Goal: Check status: Check status

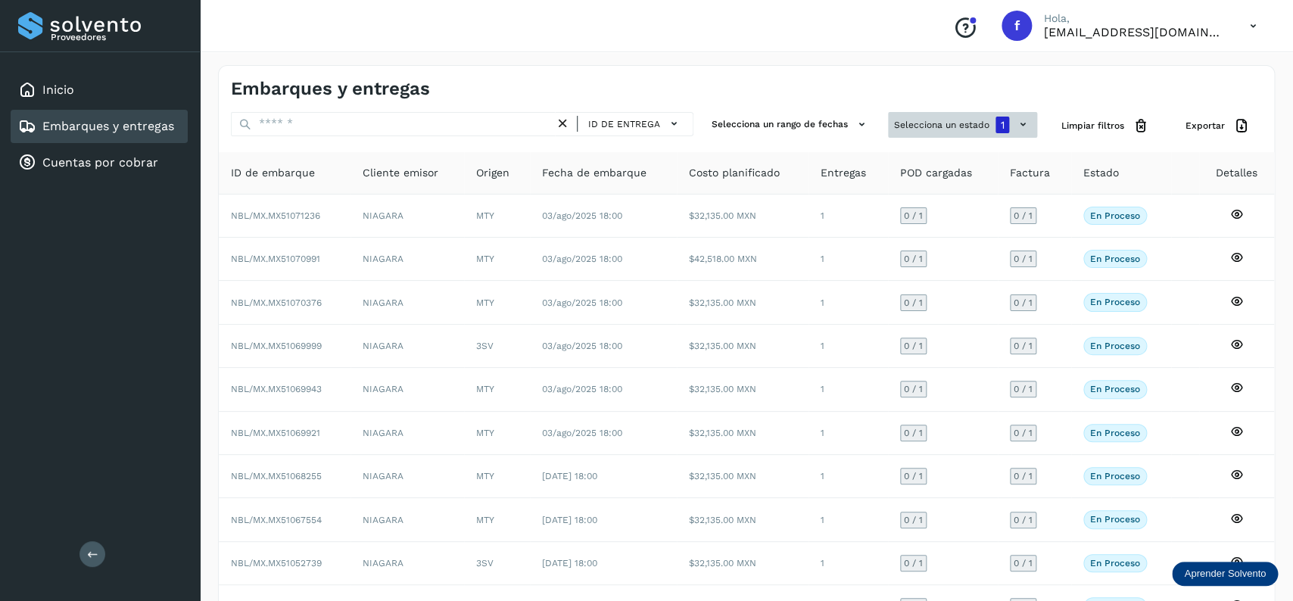
click at [982, 117] on button "Selecciona un estado 1" at bounding box center [962, 125] width 149 height 26
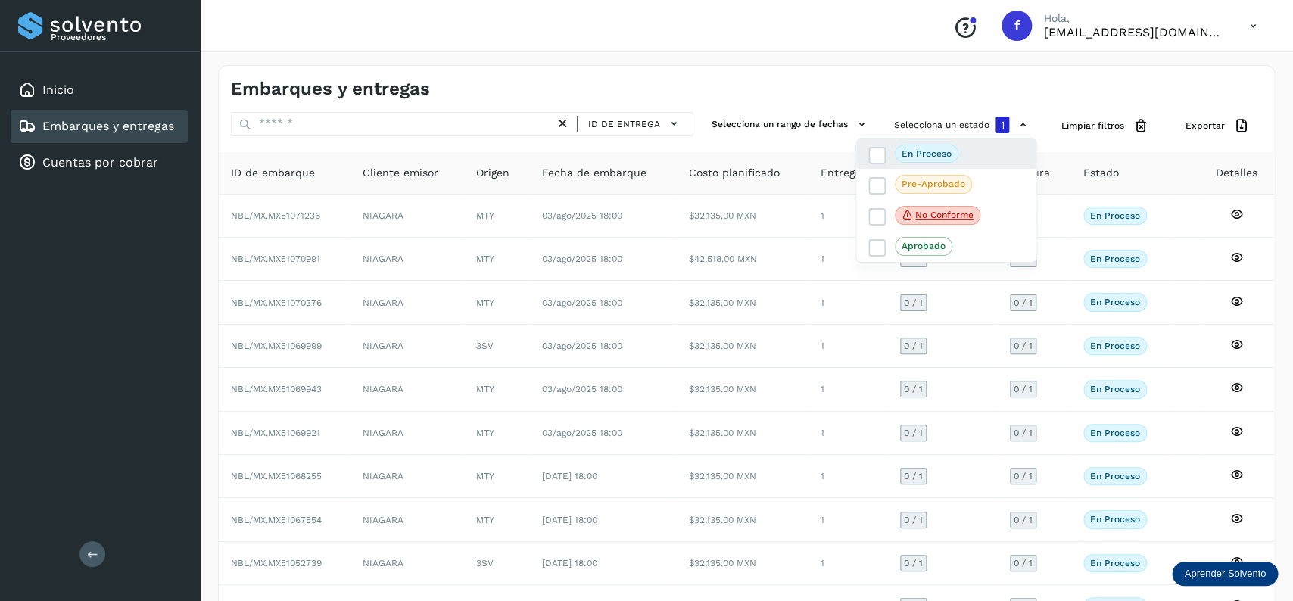
click at [879, 200] on div "En proceso" at bounding box center [946, 216] width 180 height 32
click at [878, 150] on icon at bounding box center [877, 155] width 15 height 15
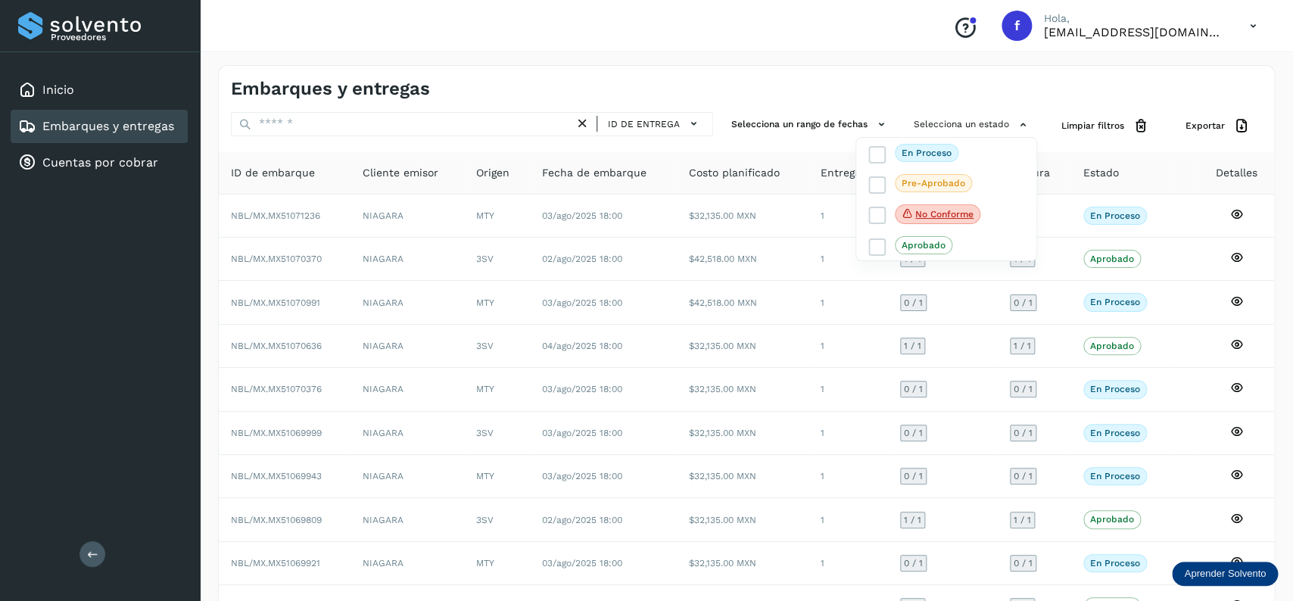
click at [413, 128] on div at bounding box center [646, 300] width 1293 height 601
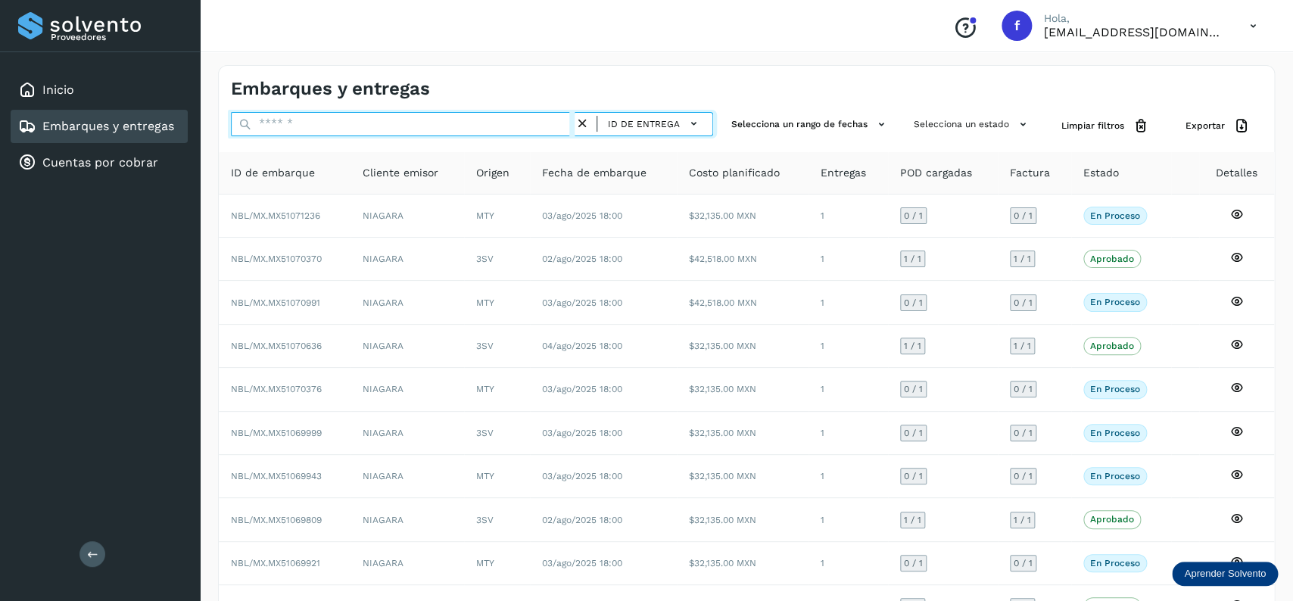
click at [370, 126] on input "text" at bounding box center [403, 124] width 344 height 24
type input "********"
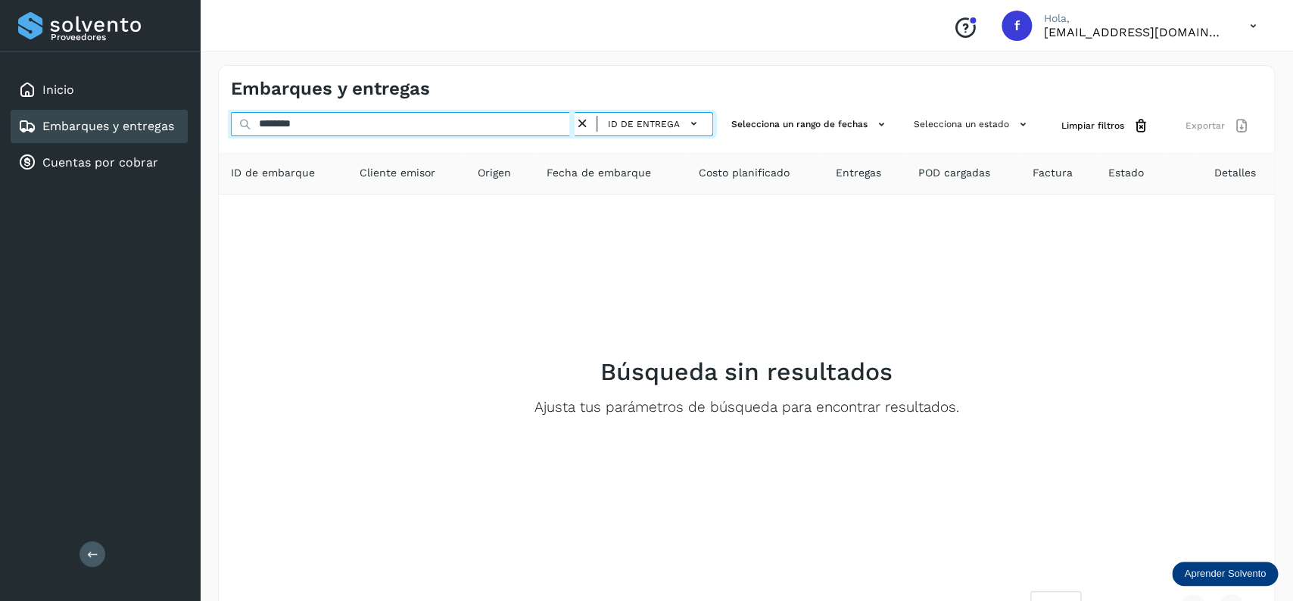
drag, startPoint x: 332, startPoint y: 123, endPoint x: 249, endPoint y: 121, distance: 82.5
click at [249, 121] on input "********" at bounding box center [403, 124] width 344 height 24
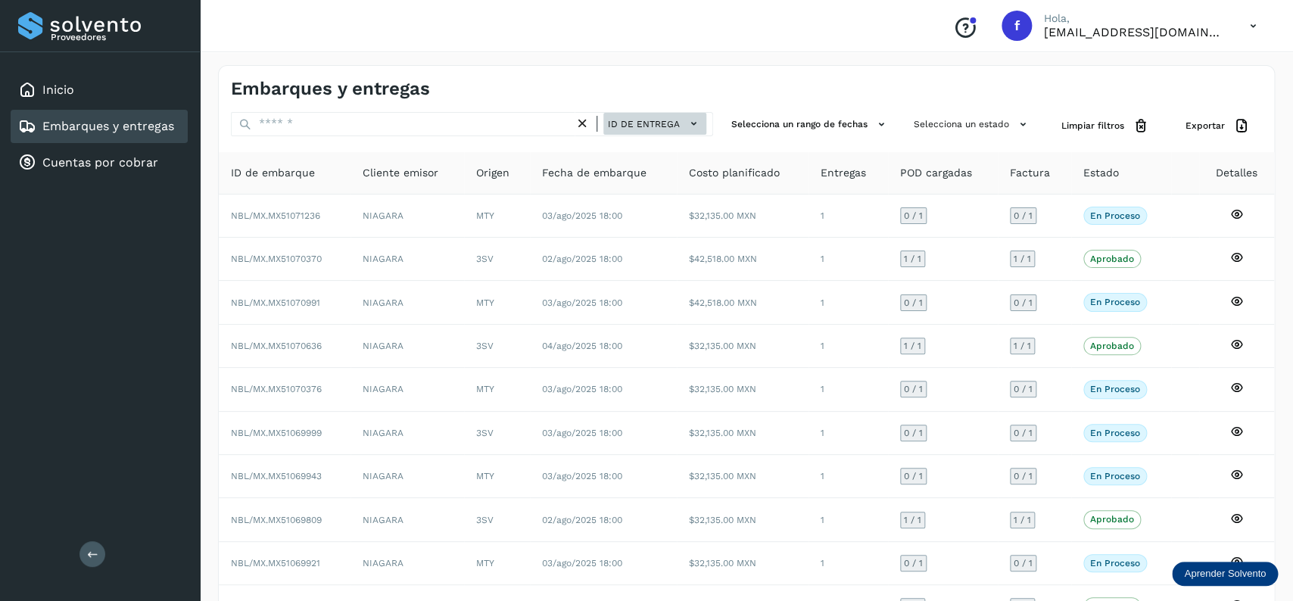
click at [657, 126] on span "ID de entrega" at bounding box center [644, 124] width 72 height 14
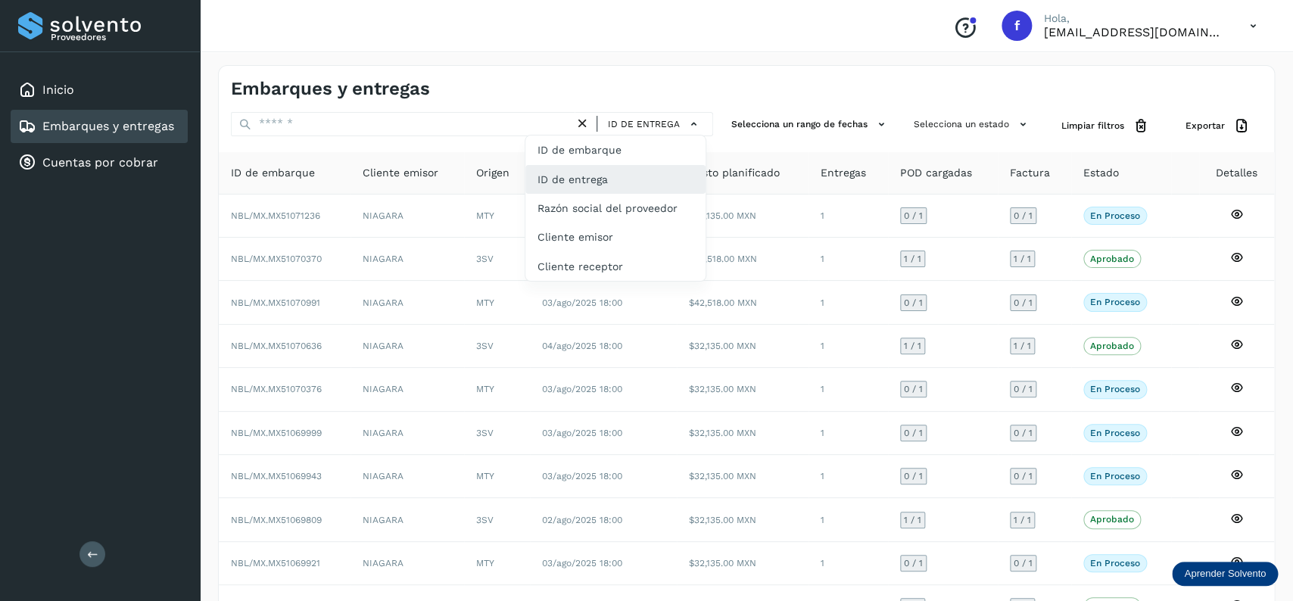
click at [600, 182] on div "ID de entrega" at bounding box center [615, 179] width 180 height 29
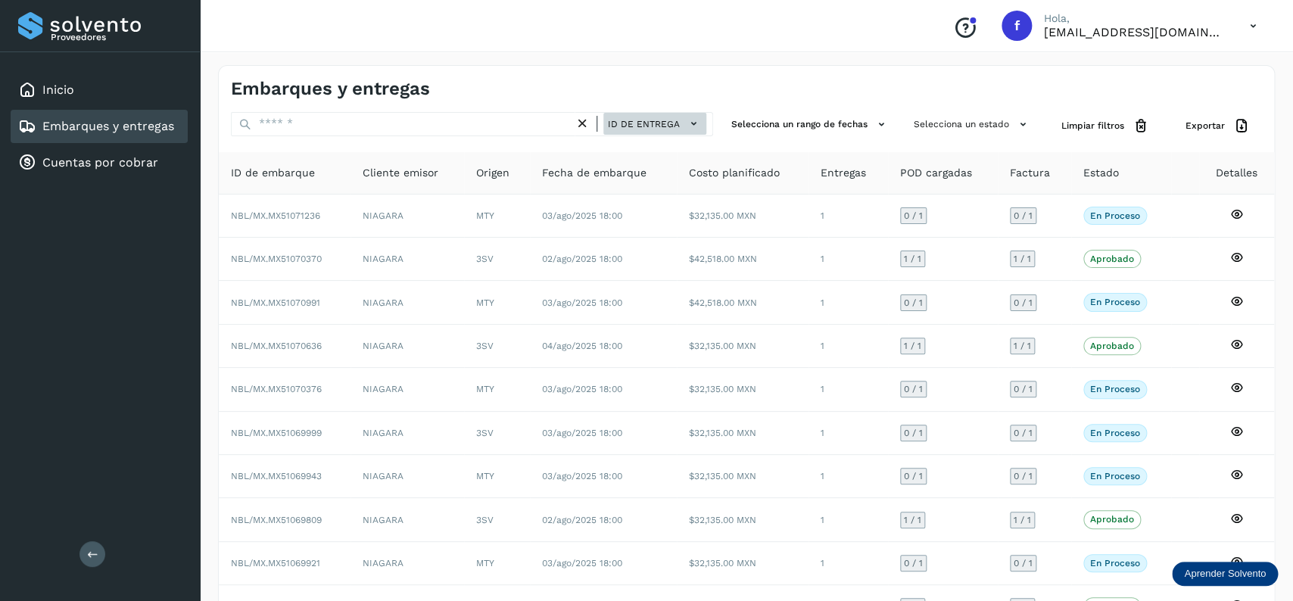
click at [663, 126] on span "ID de entrega" at bounding box center [644, 124] width 72 height 14
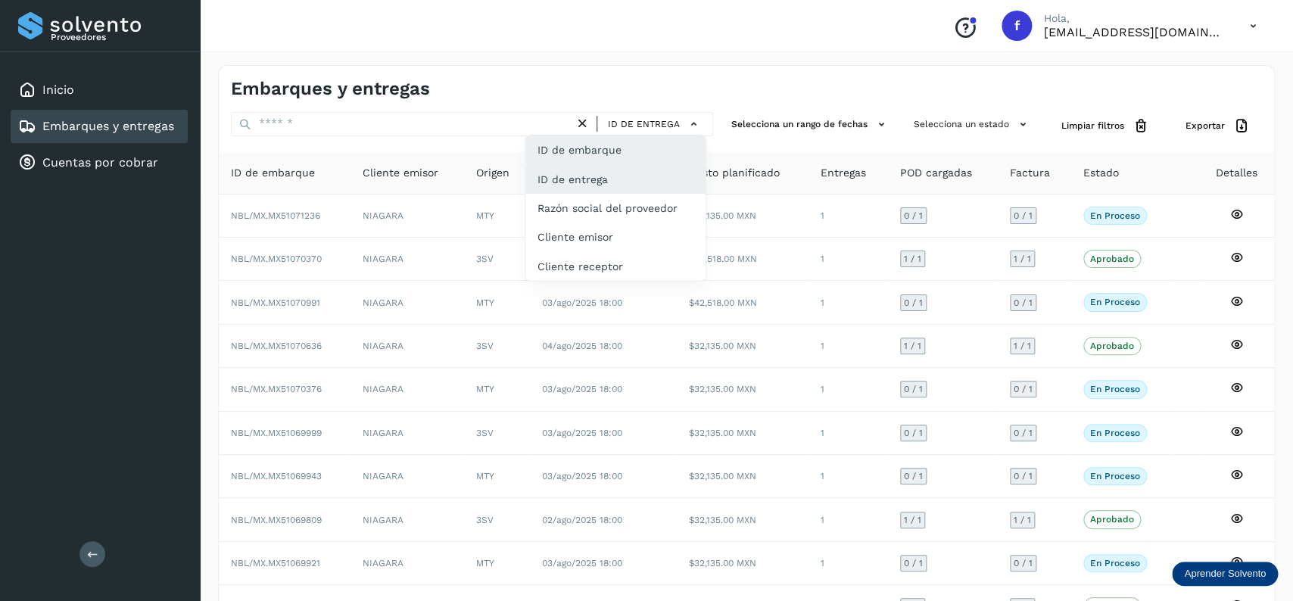
click at [643, 194] on div "ID de embarque" at bounding box center [615, 208] width 180 height 29
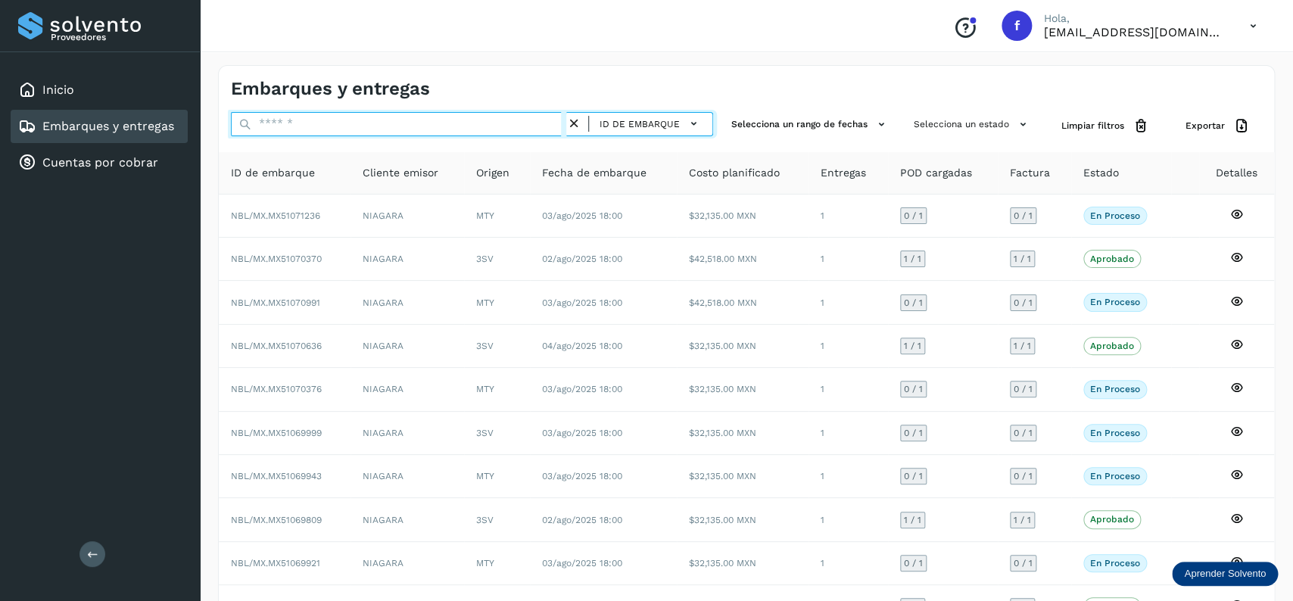
click at [435, 126] on input "text" at bounding box center [398, 124] width 335 height 24
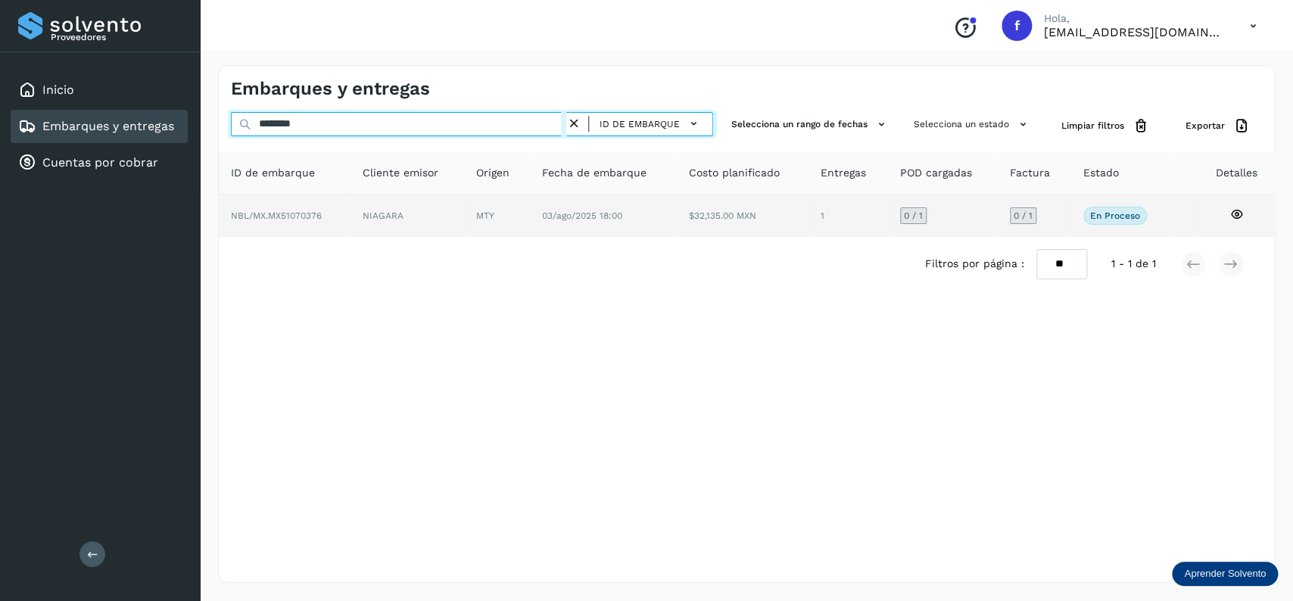
type input "********"
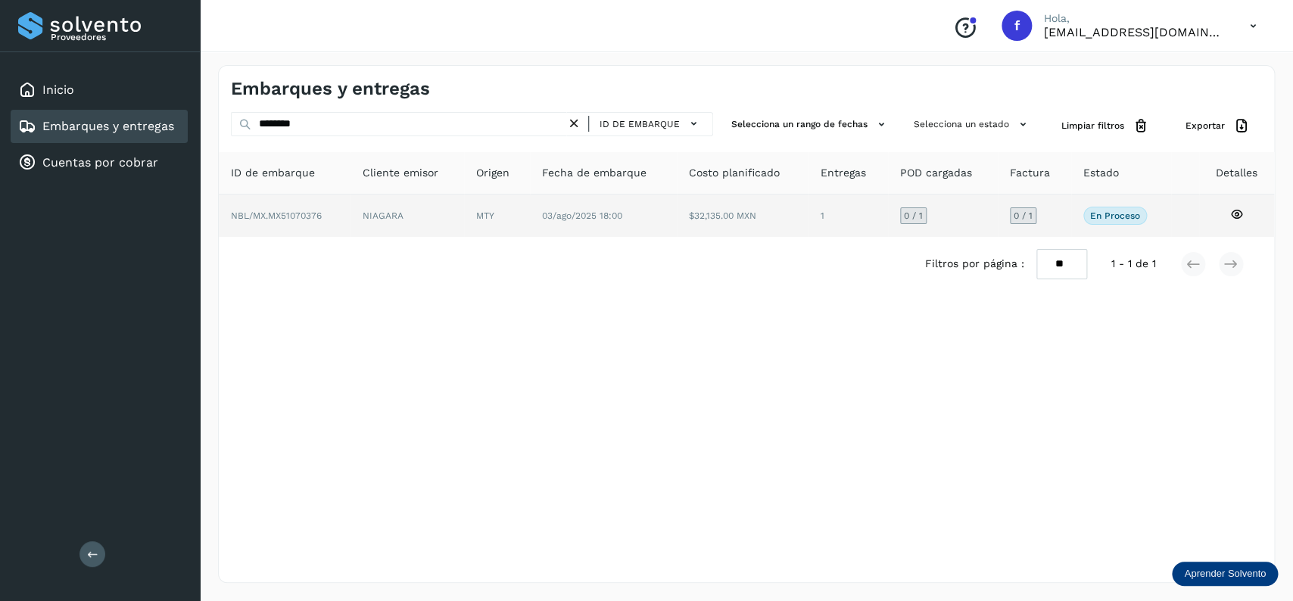
click at [808, 224] on td "$32,135.00 MXN" at bounding box center [847, 216] width 79 height 42
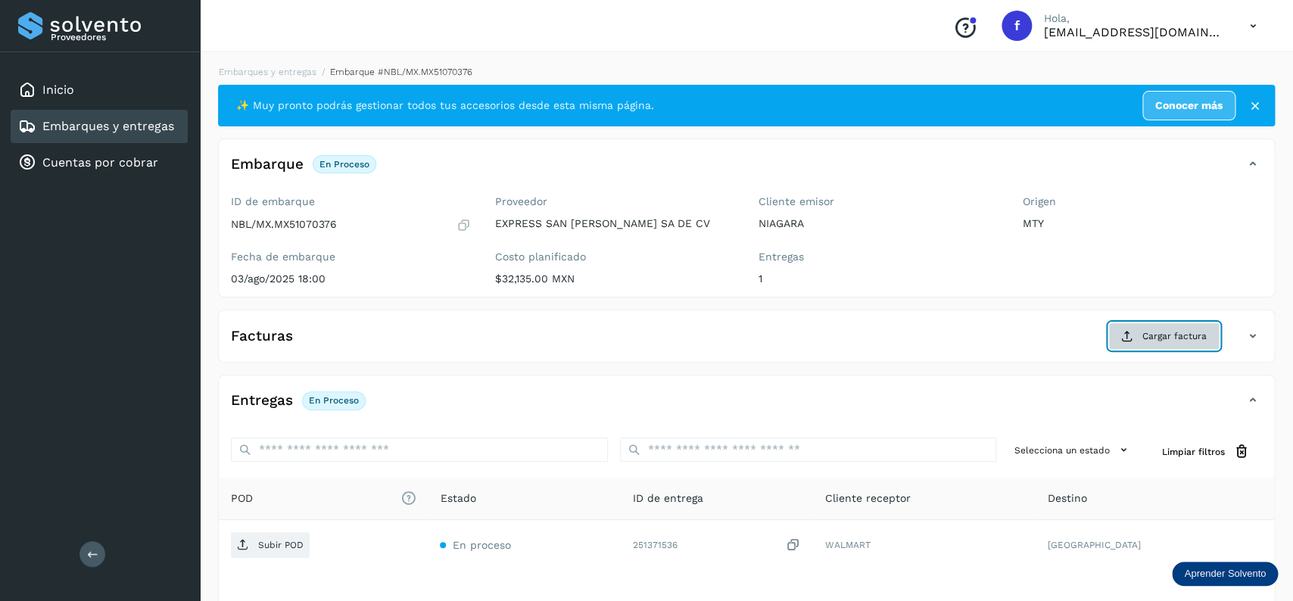
click at [1155, 347] on button "Cargar factura" at bounding box center [1163, 335] width 111 height 27
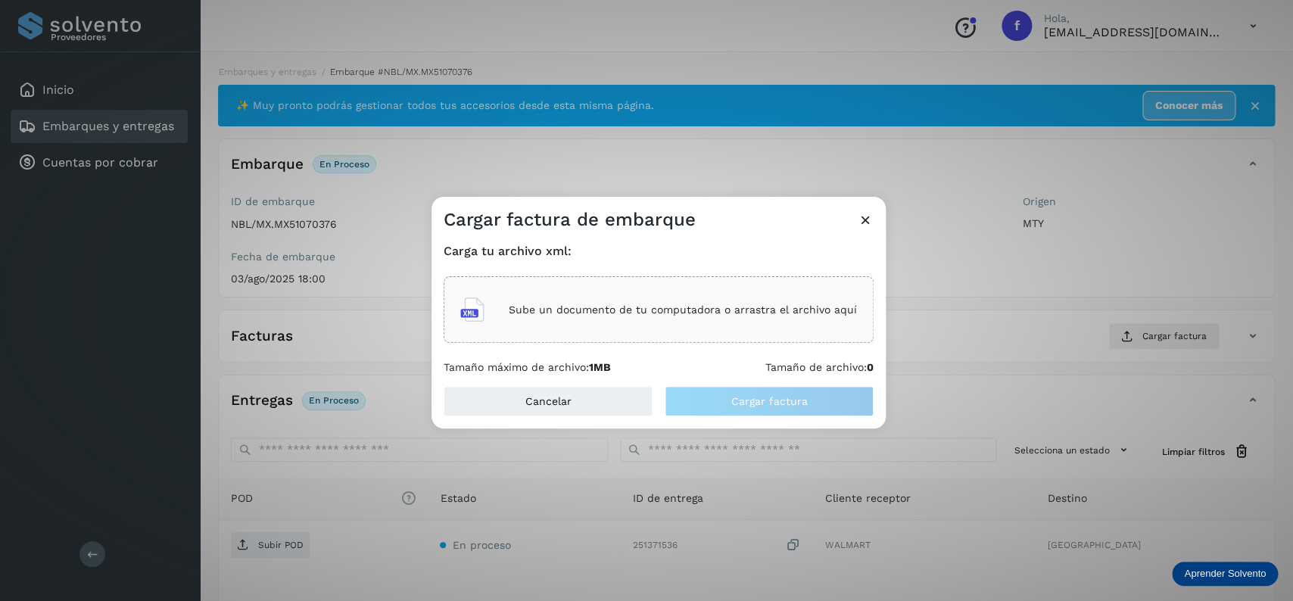
click at [584, 297] on div "Sube un documento de tu computadora o arrastra el archivo aquí" at bounding box center [658, 309] width 397 height 41
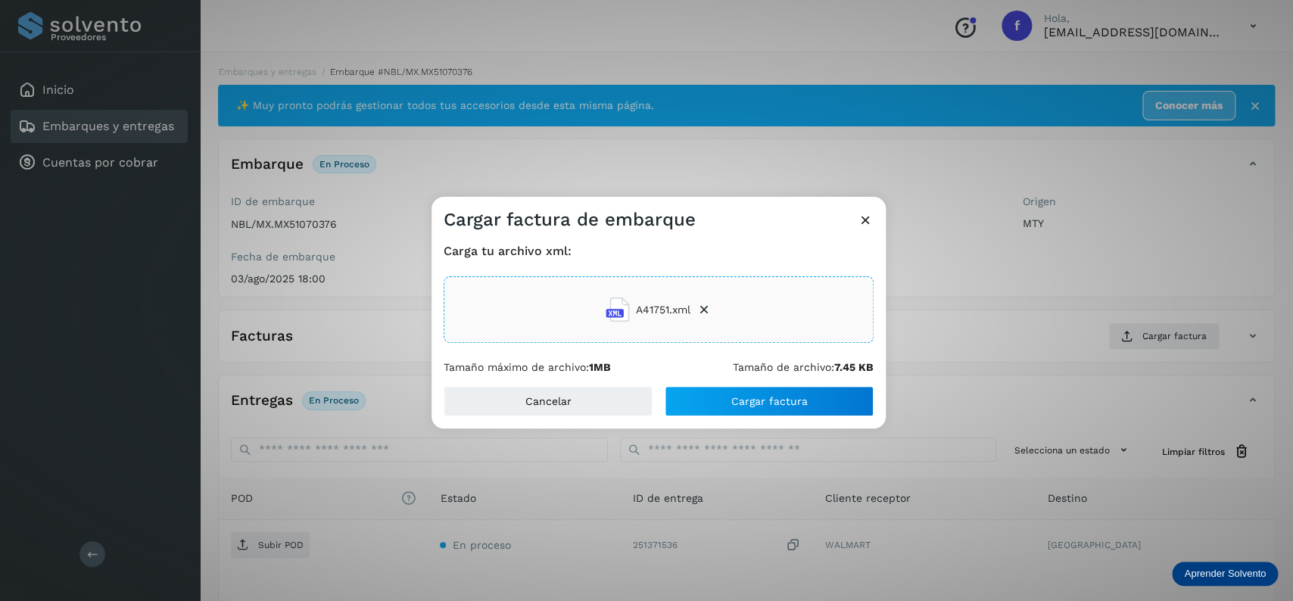
click at [755, 417] on div "Cancelar Cargar factura" at bounding box center [658, 407] width 454 height 42
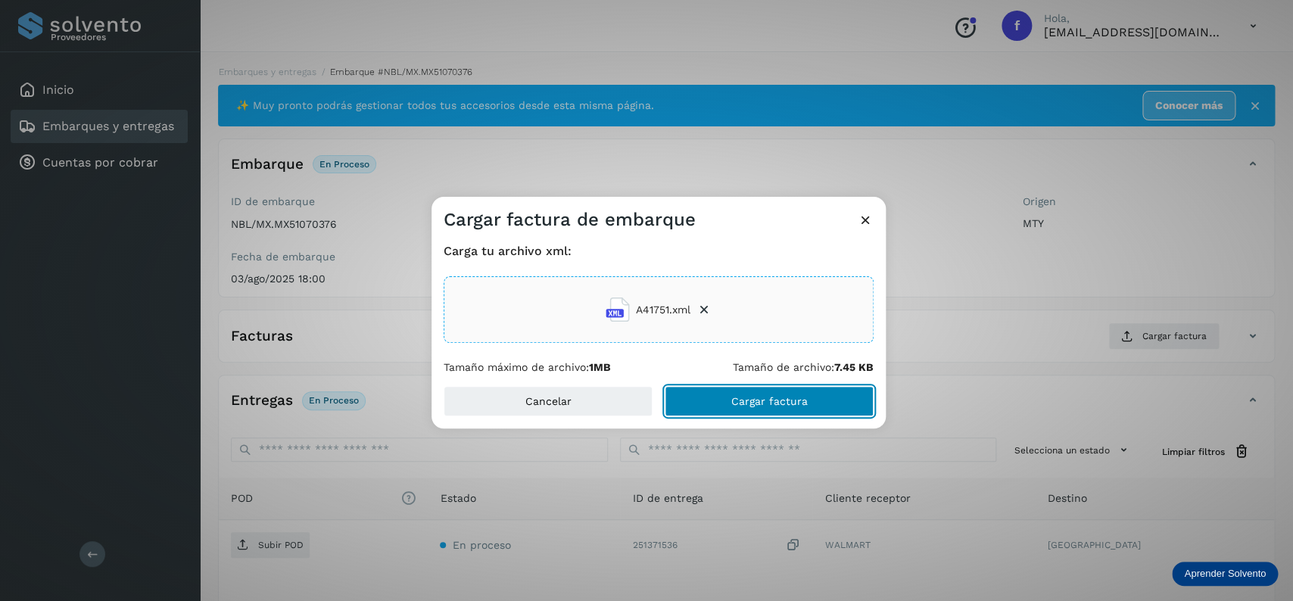
click at [761, 404] on span "Cargar factura" at bounding box center [769, 401] width 76 height 11
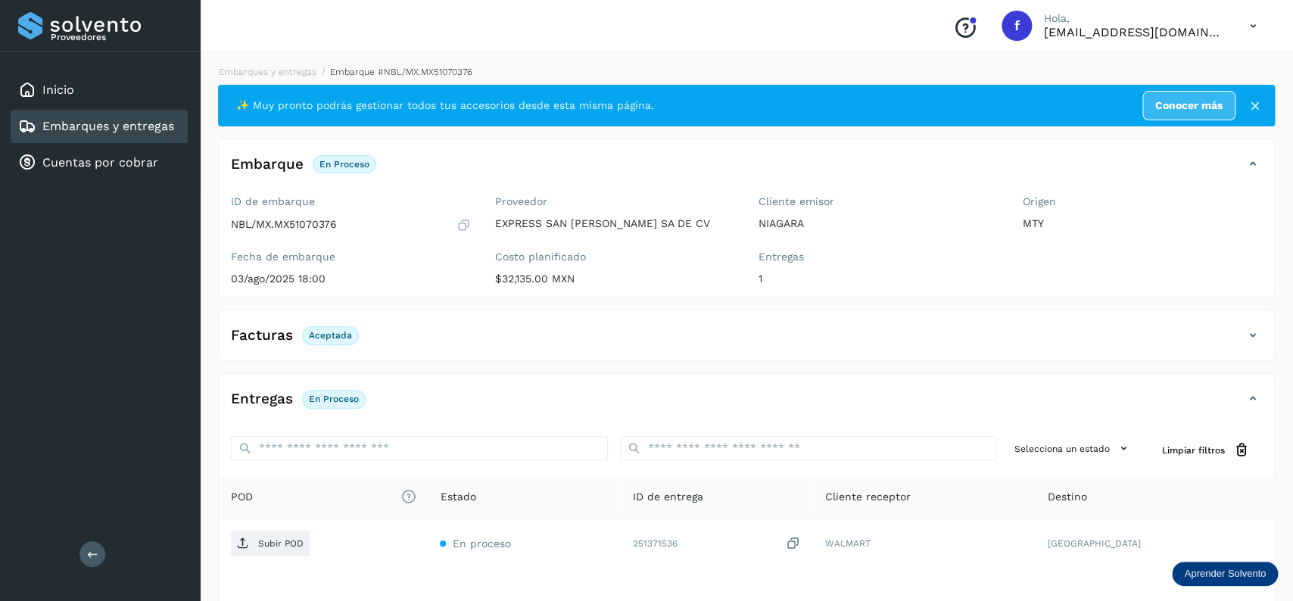
scroll to position [118, 0]
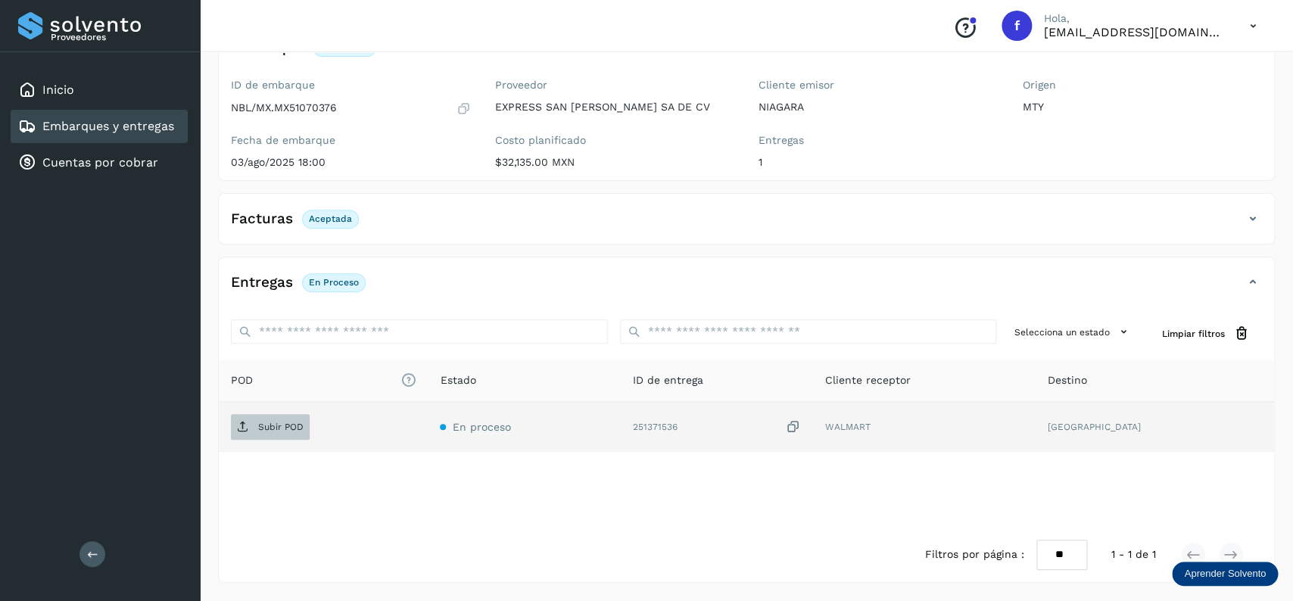
click at [272, 432] on span "Subir POD" at bounding box center [270, 427] width 79 height 24
click at [98, 133] on div "Embarques y entregas" at bounding box center [96, 126] width 156 height 18
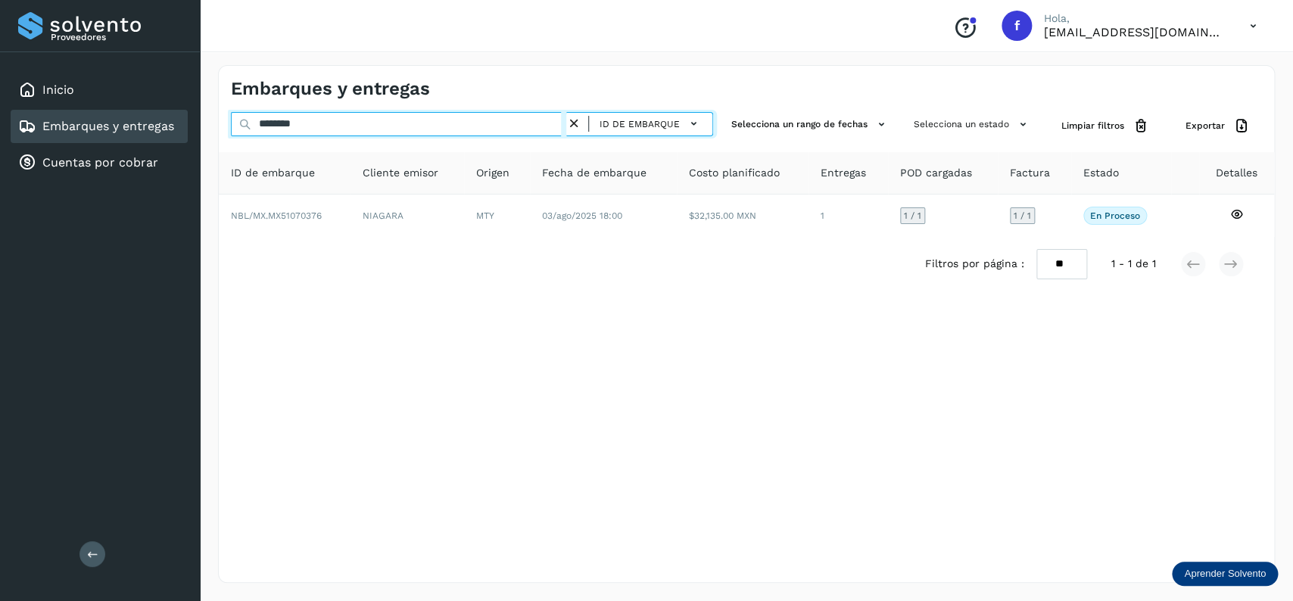
drag, startPoint x: 159, startPoint y: 146, endPoint x: 147, endPoint y: 146, distance: 12.1
click at [231, 136] on input "********" at bounding box center [398, 124] width 335 height 24
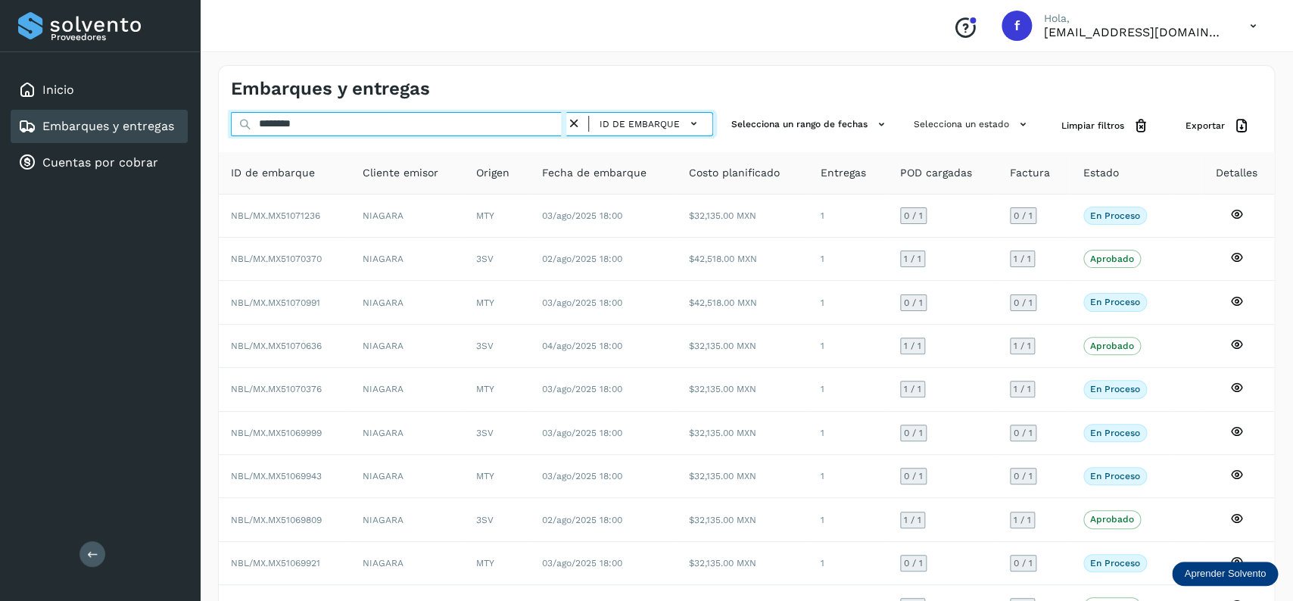
drag, startPoint x: 381, startPoint y: 128, endPoint x: 144, endPoint y: 123, distance: 237.7
click at [231, 123] on input "********" at bounding box center [398, 124] width 335 height 24
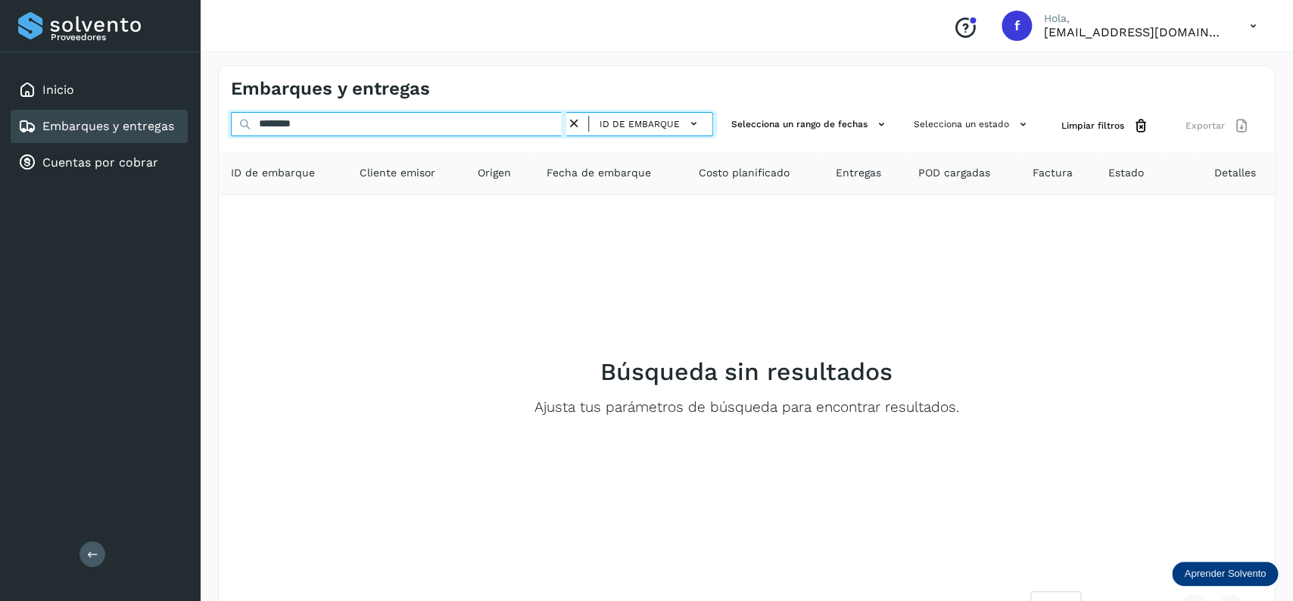
type input "********"
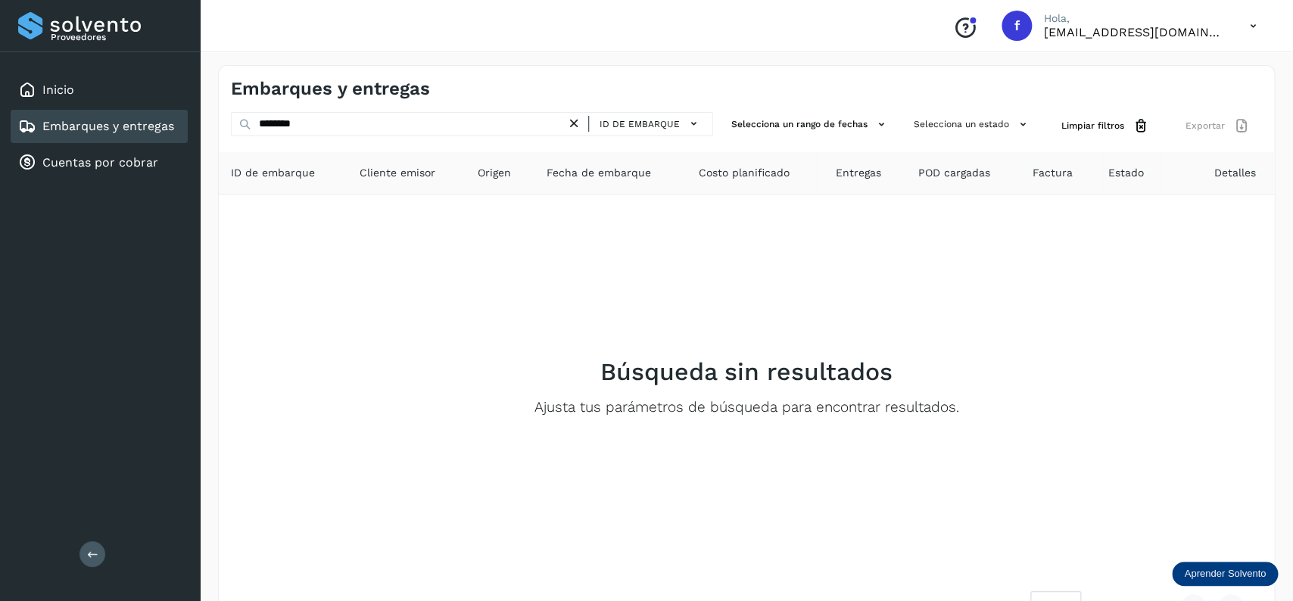
click at [574, 124] on icon at bounding box center [574, 124] width 16 height 16
click at [604, 120] on span "ID de embarque" at bounding box center [639, 124] width 80 height 14
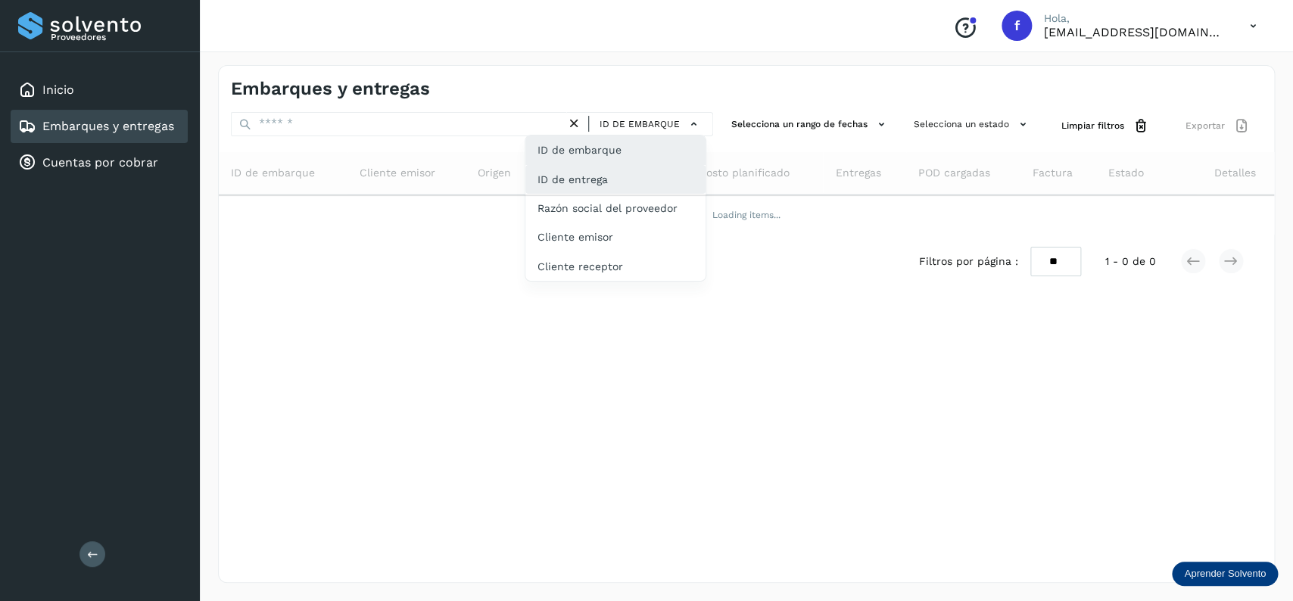
click at [646, 223] on div "ID de entrega" at bounding box center [615, 237] width 180 height 29
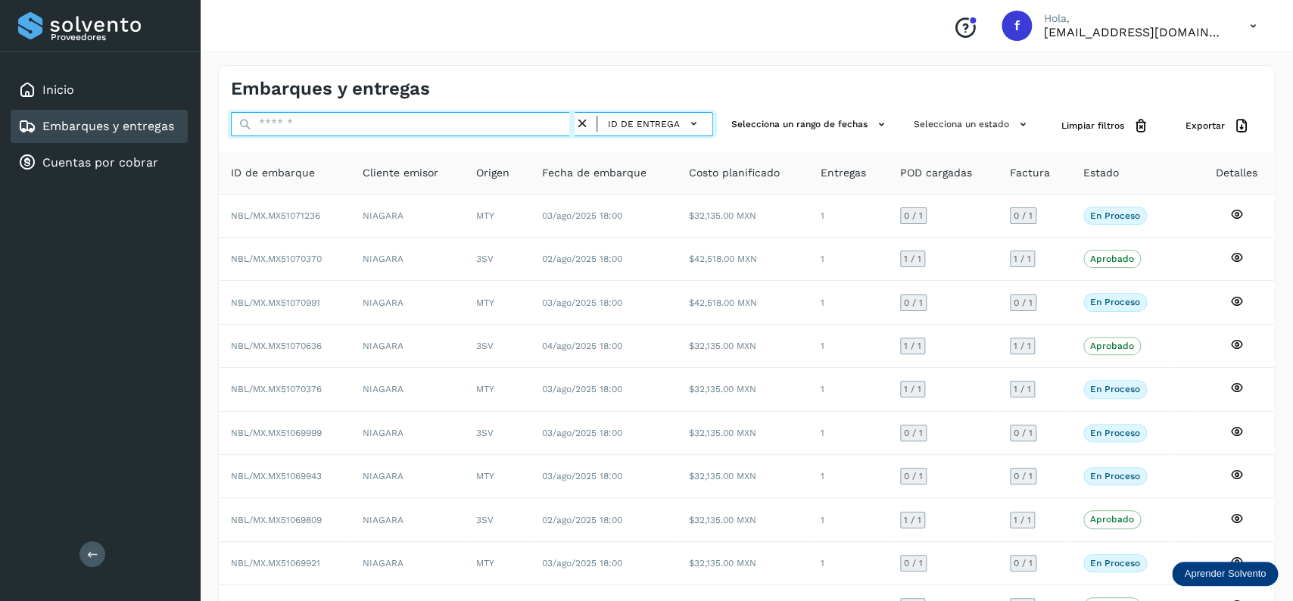
click at [441, 129] on input "text" at bounding box center [403, 124] width 344 height 24
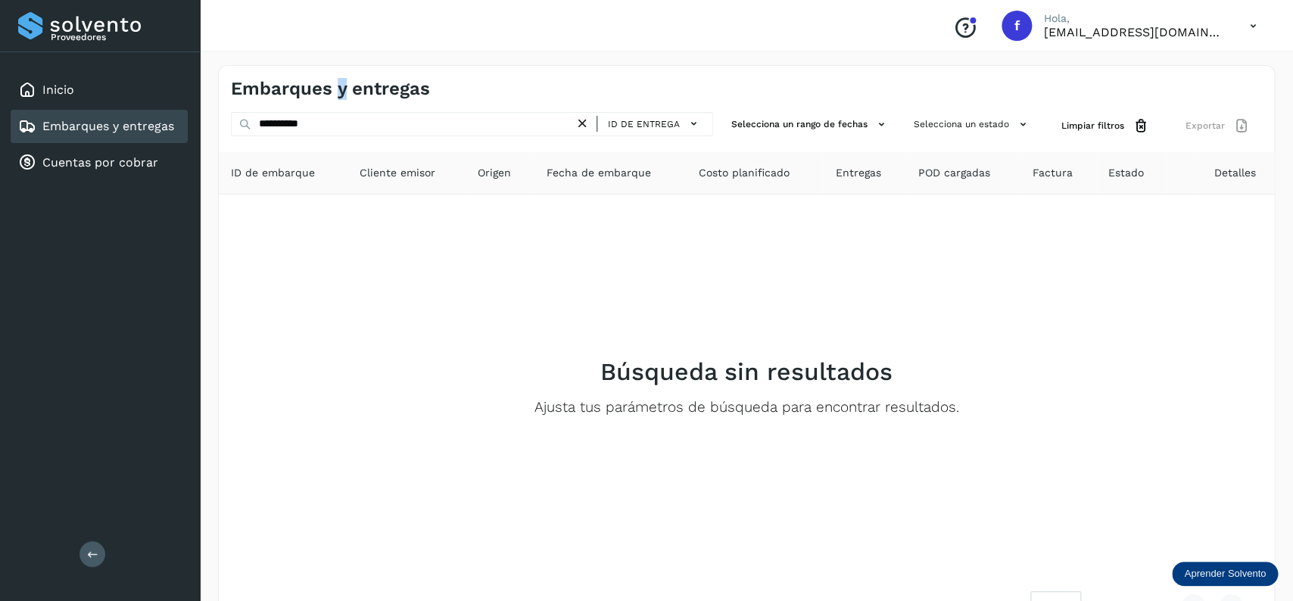
drag, startPoint x: 344, startPoint y: 93, endPoint x: 349, endPoint y: 111, distance: 18.2
click at [341, 99] on h4 "Embarques y entregas" at bounding box center [330, 89] width 199 height 22
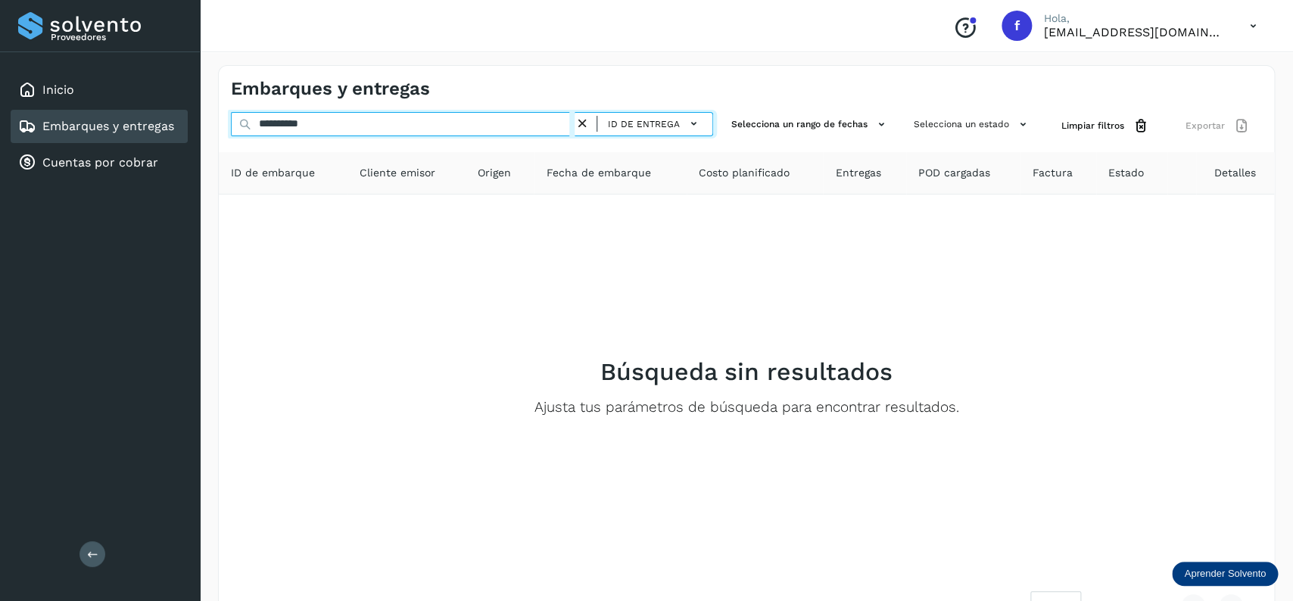
drag, startPoint x: 263, startPoint y: 127, endPoint x: 152, endPoint y: 135, distance: 111.5
click at [231, 135] on input "**********" at bounding box center [403, 124] width 344 height 24
type input "********"
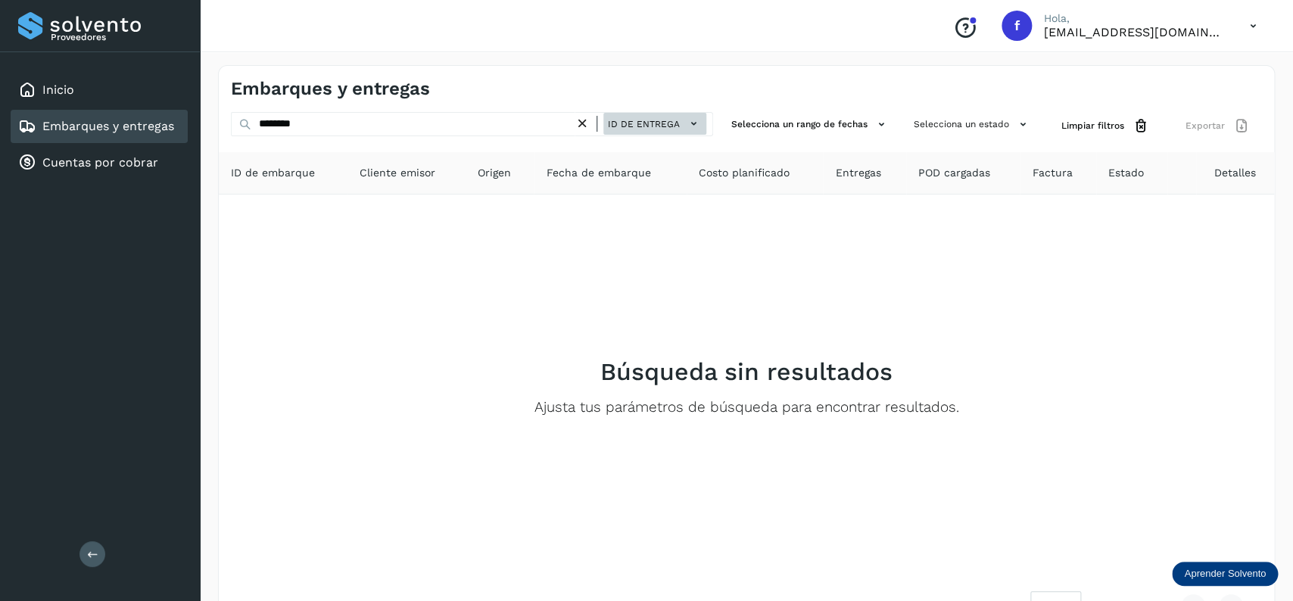
click at [661, 122] on span "ID de entrega" at bounding box center [644, 124] width 72 height 14
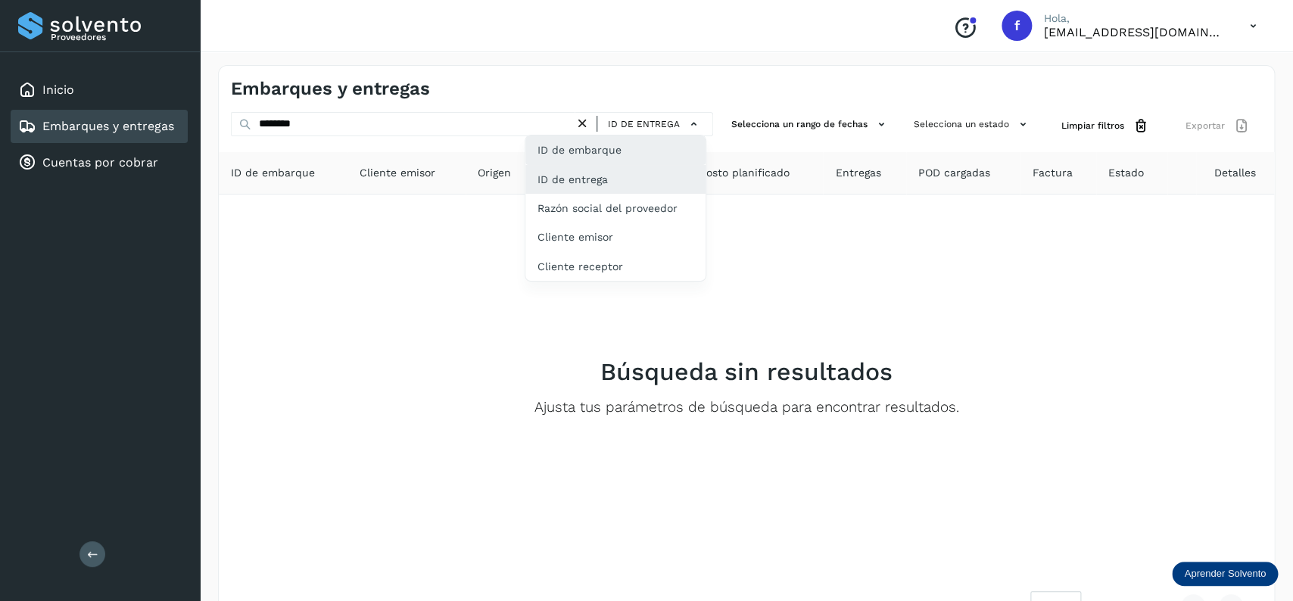
drag, startPoint x: 643, startPoint y: 136, endPoint x: 627, endPoint y: 144, distance: 17.6
click at [637, 194] on div "ID de embarque" at bounding box center [615, 208] width 180 height 29
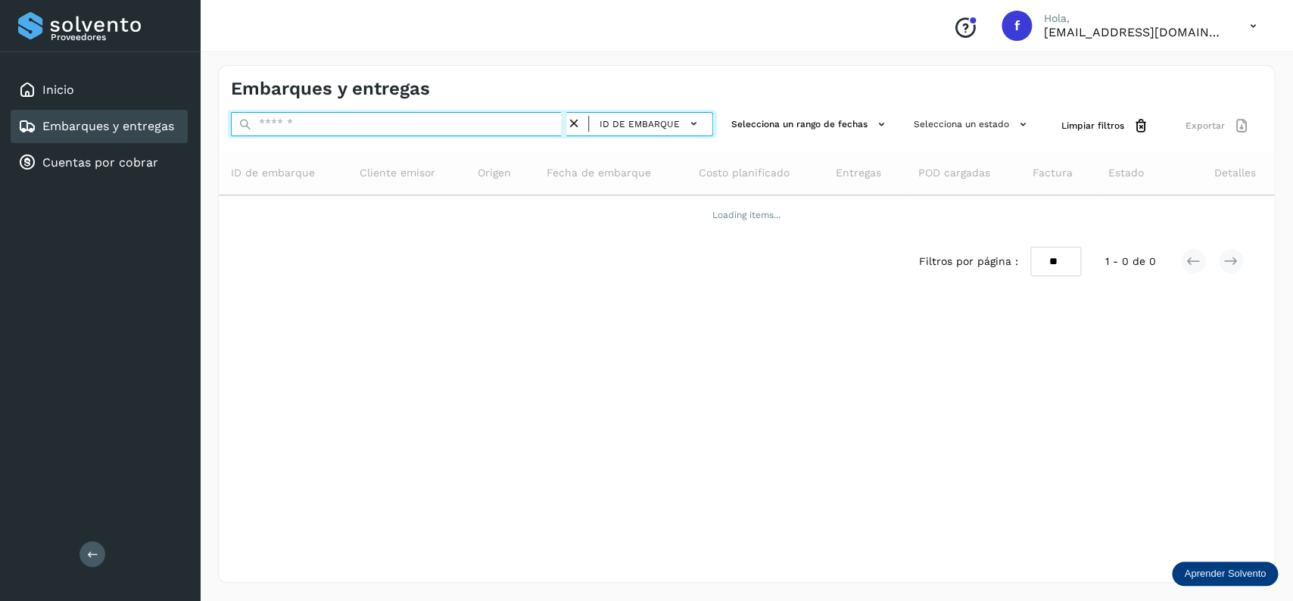
click at [431, 135] on input "text" at bounding box center [398, 124] width 335 height 24
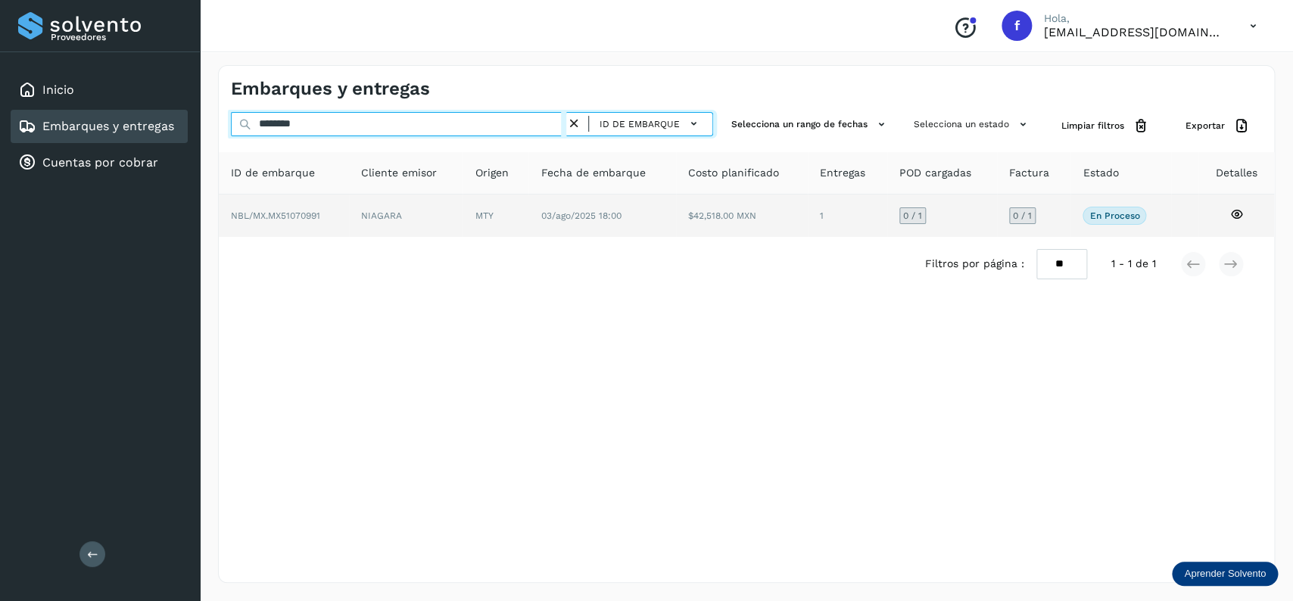
type input "********"
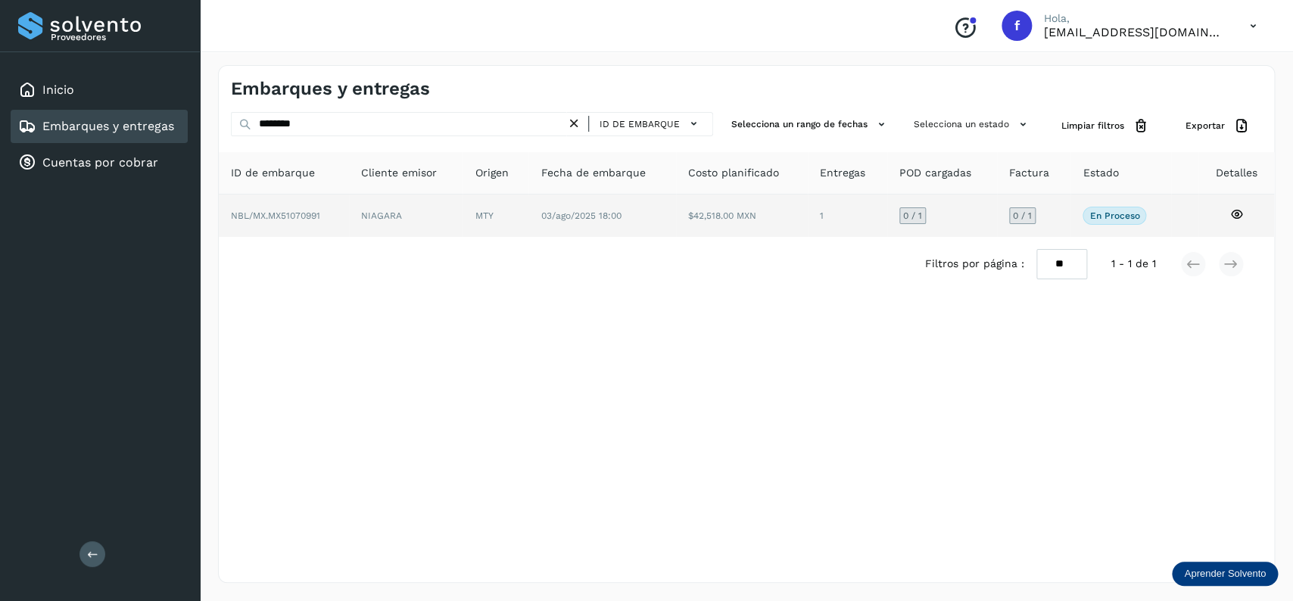
click at [676, 223] on td "03/ago/2025 18:00" at bounding box center [742, 216] width 132 height 42
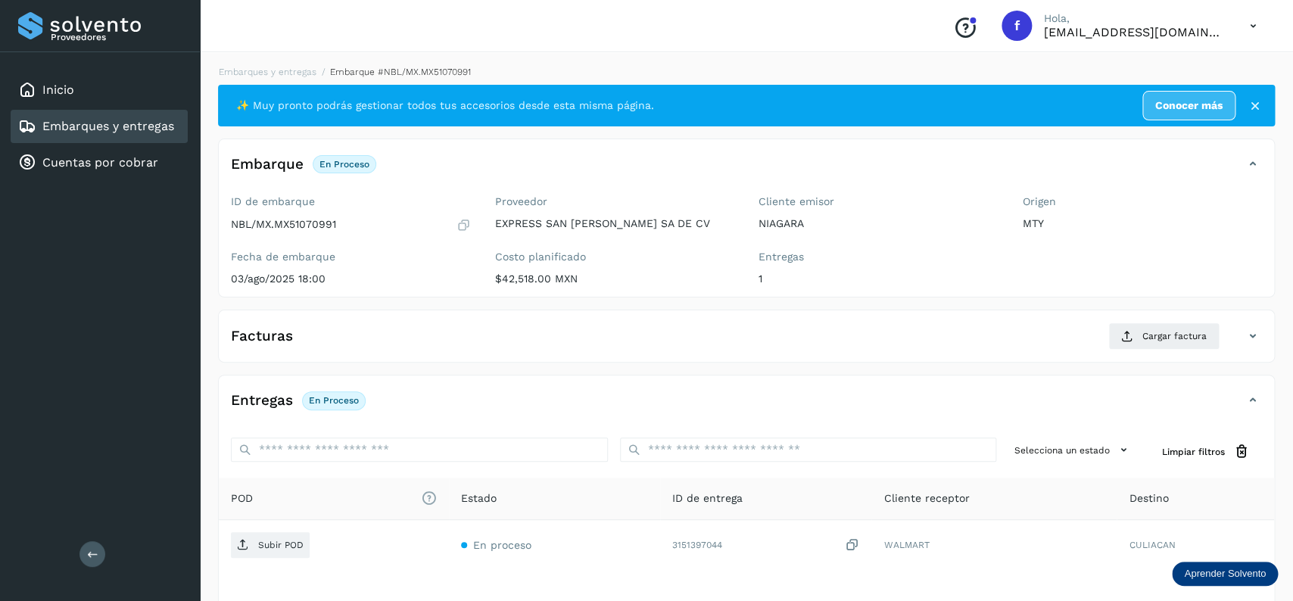
click at [1116, 315] on div "Facturas Cargar factura Aún no has subido ninguna factura" at bounding box center [746, 336] width 1057 height 53
click at [1145, 338] on span "Cargar factura" at bounding box center [1174, 336] width 64 height 14
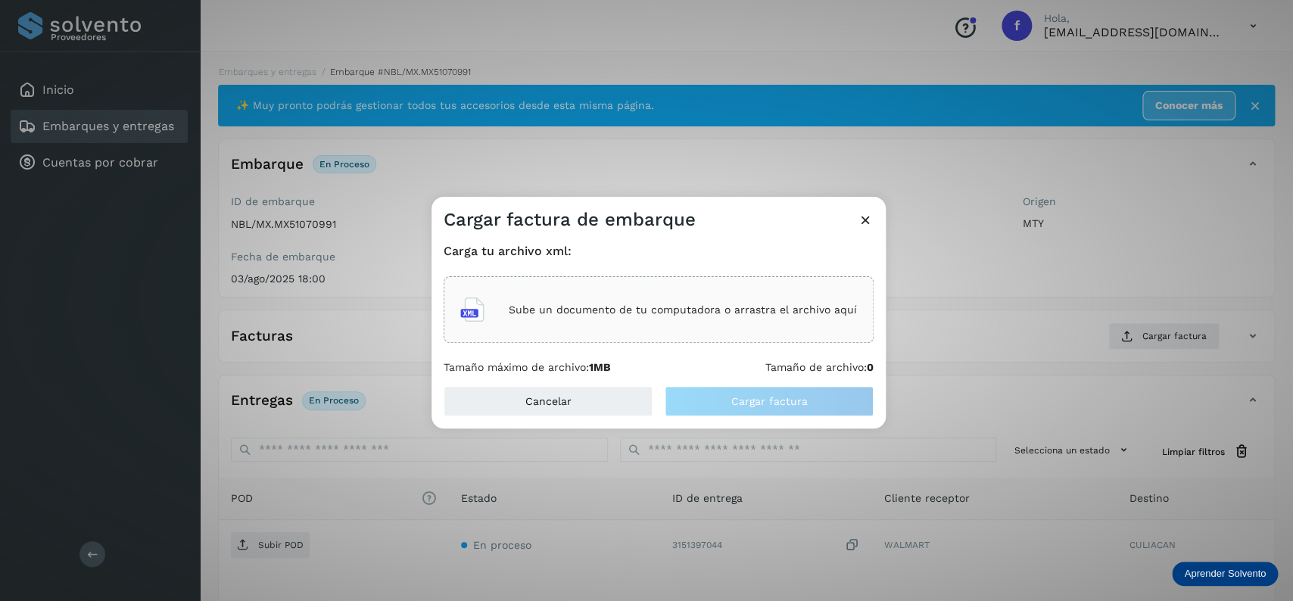
click at [521, 280] on div "Sube un documento de tu computadora o arrastra el archivo aquí" at bounding box center [659, 309] width 430 height 67
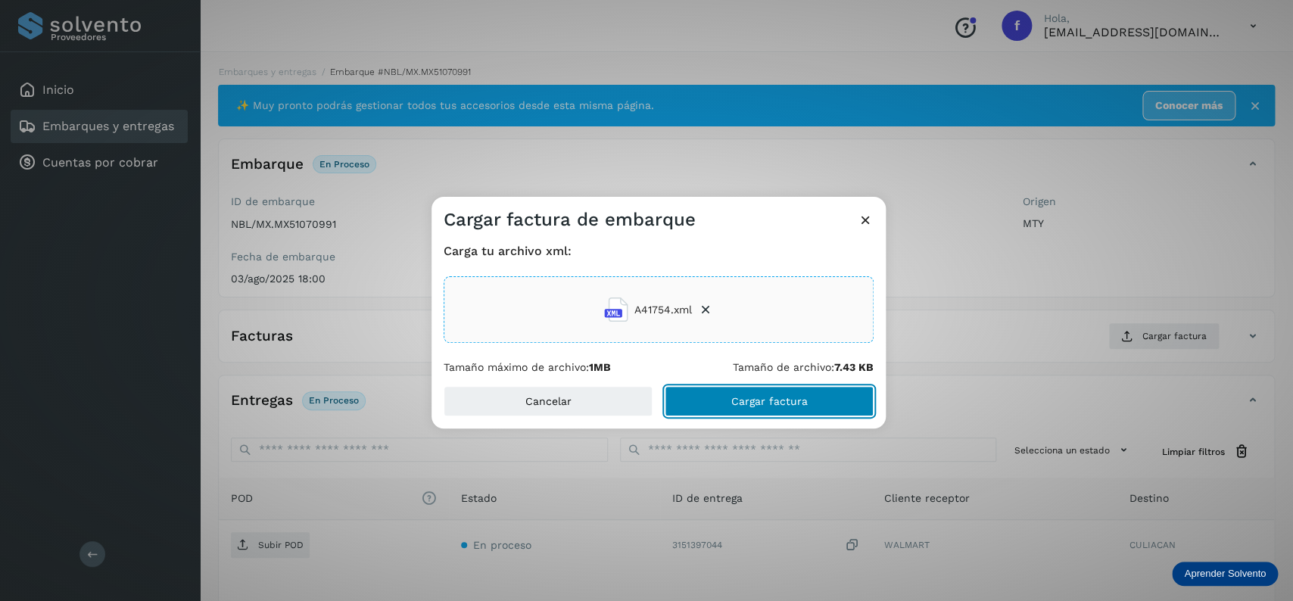
click at [727, 397] on button "Cargar factura" at bounding box center [769, 401] width 209 height 30
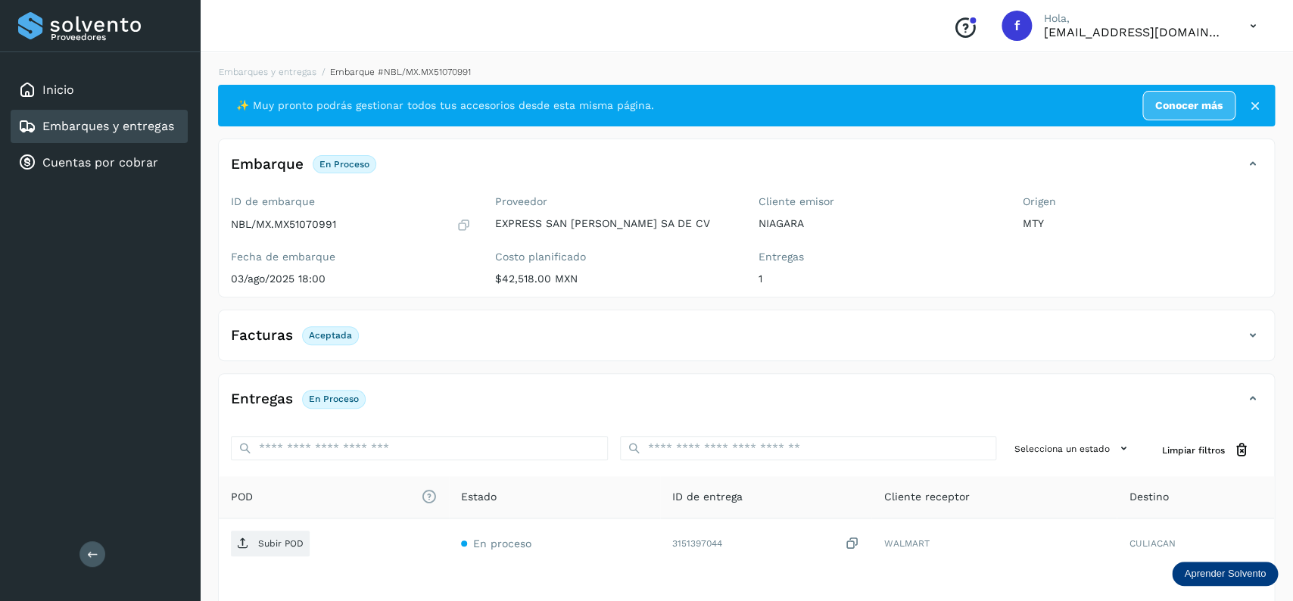
scroll to position [118, 0]
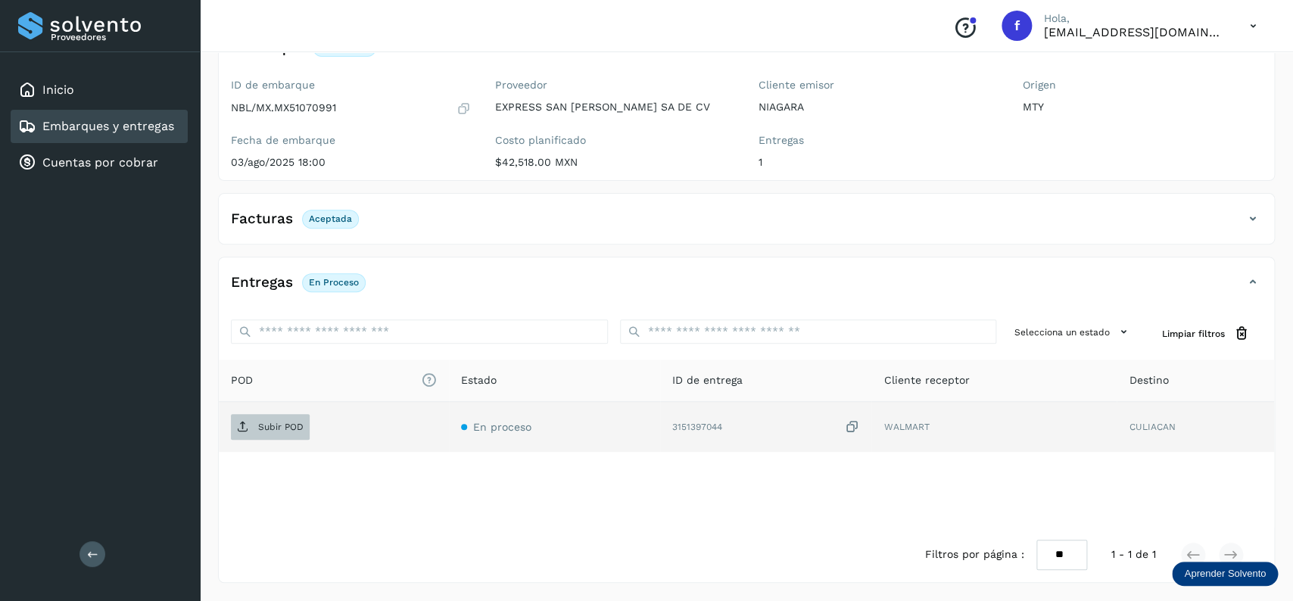
click at [272, 419] on span "Subir POD" at bounding box center [270, 427] width 79 height 24
click at [146, 126] on link "Embarques y entregas" at bounding box center [108, 126] width 132 height 14
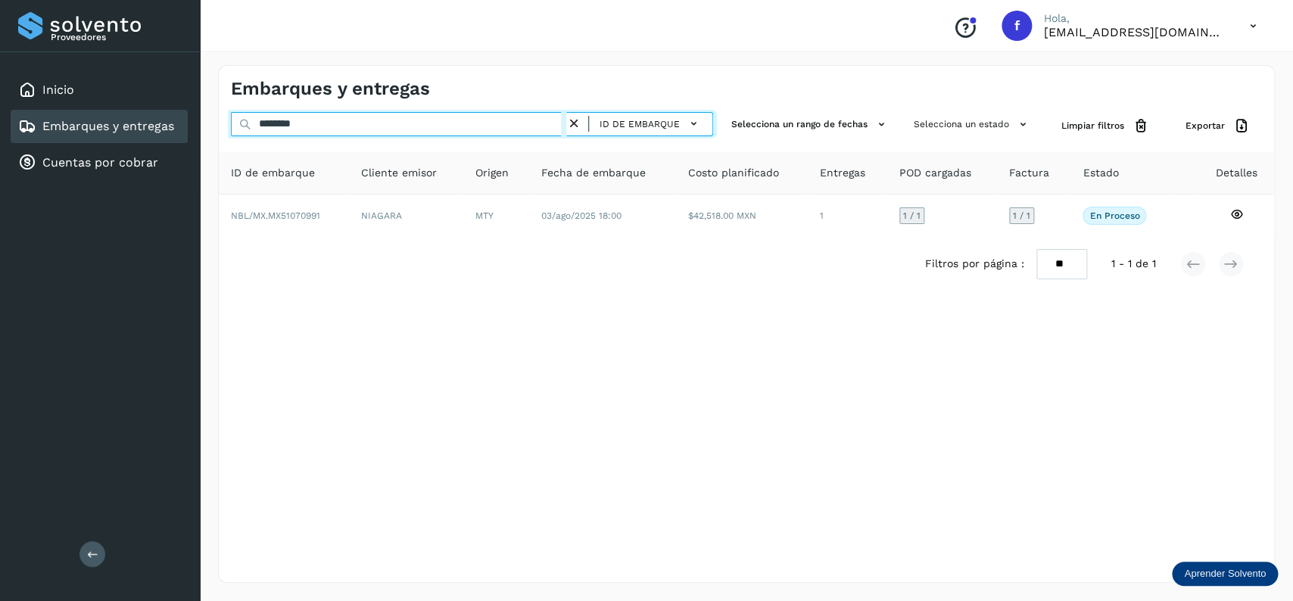
drag, startPoint x: 335, startPoint y: 123, endPoint x: 163, endPoint y: 123, distance: 172.6
click at [231, 123] on input "********" at bounding box center [398, 124] width 335 height 24
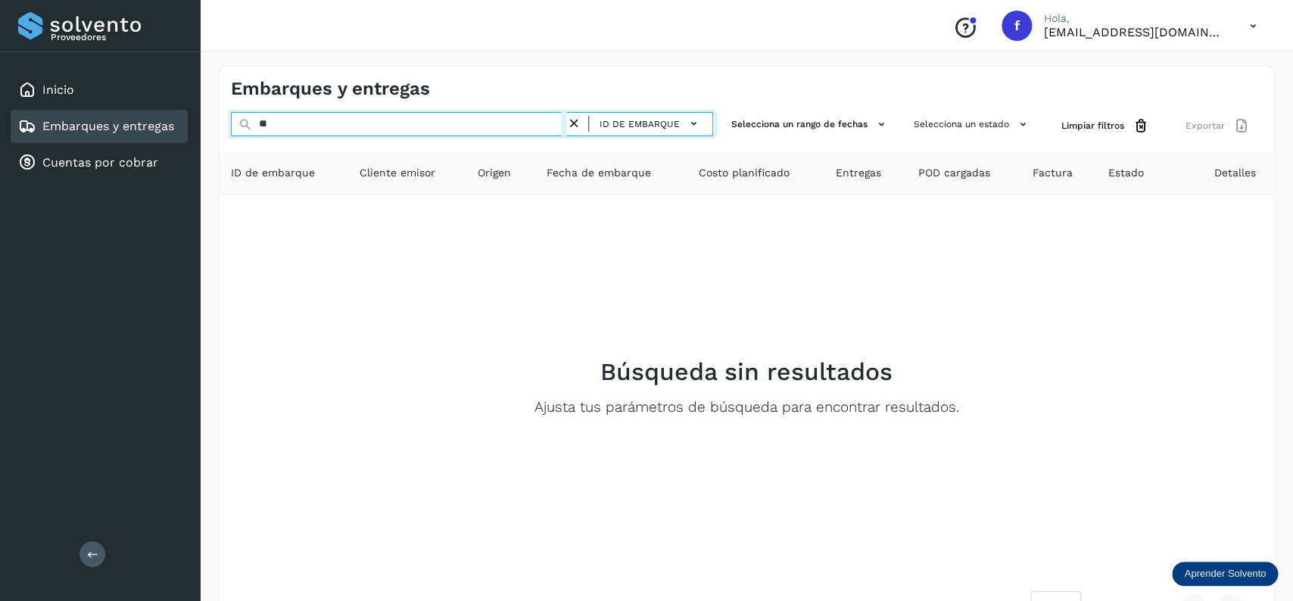
type input "*"
type input "********"
click at [231, 126] on input "********" at bounding box center [398, 124] width 335 height 24
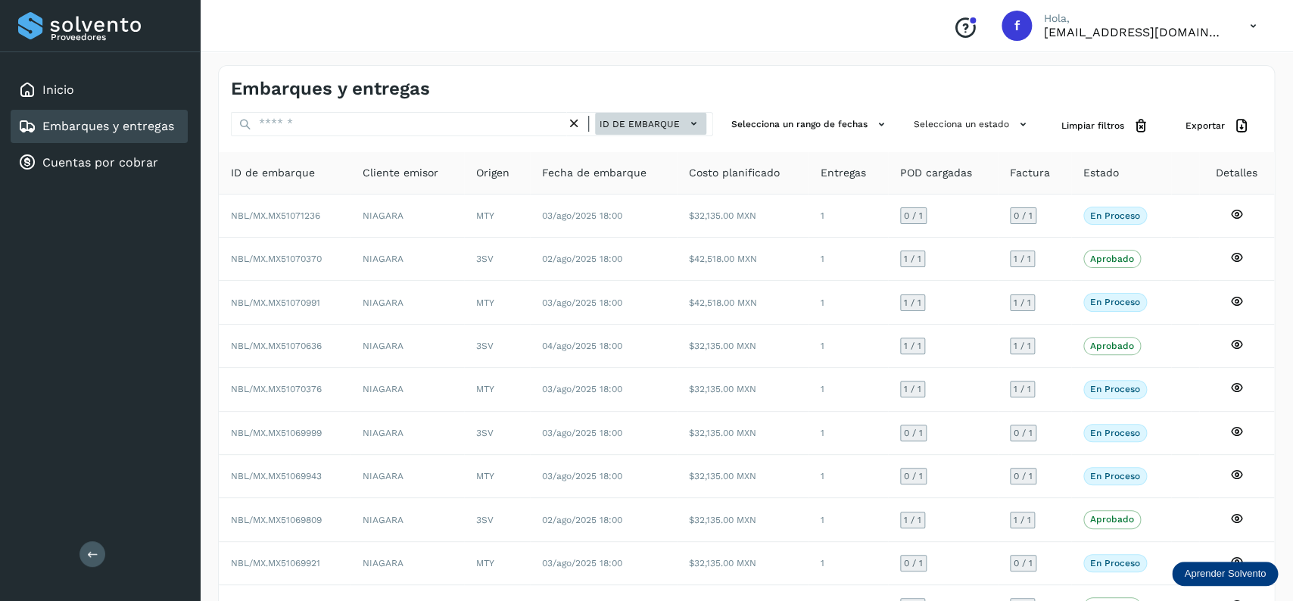
click at [637, 120] on span "ID de embarque" at bounding box center [639, 124] width 80 height 14
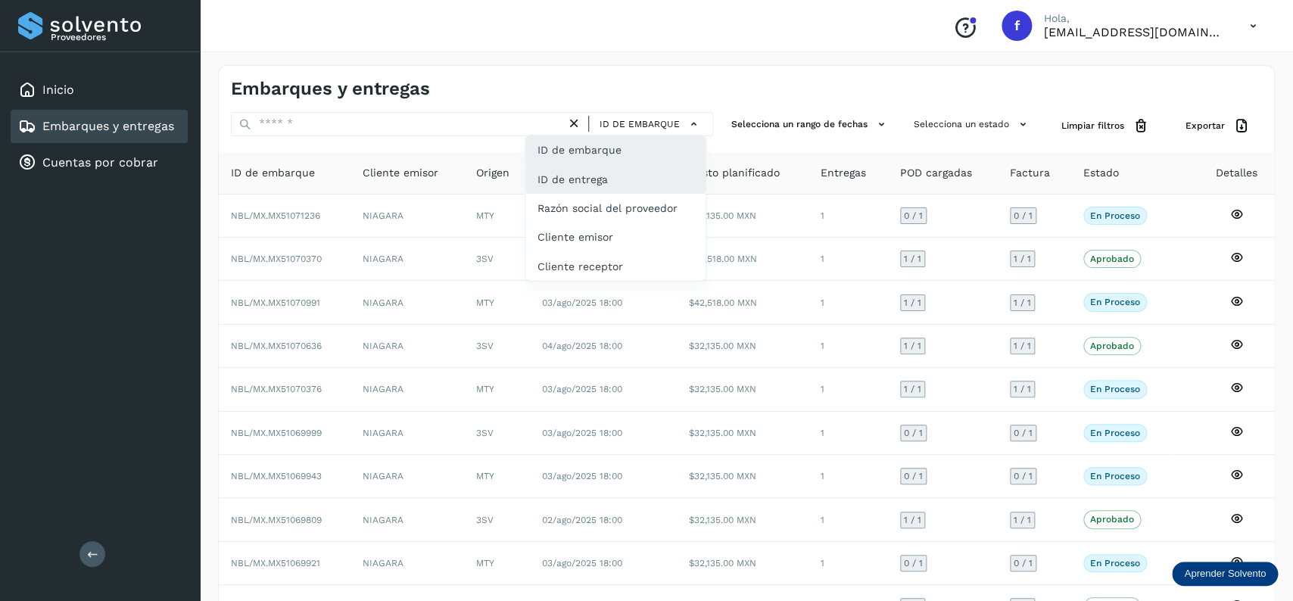
click at [578, 223] on div "ID de entrega" at bounding box center [615, 237] width 180 height 29
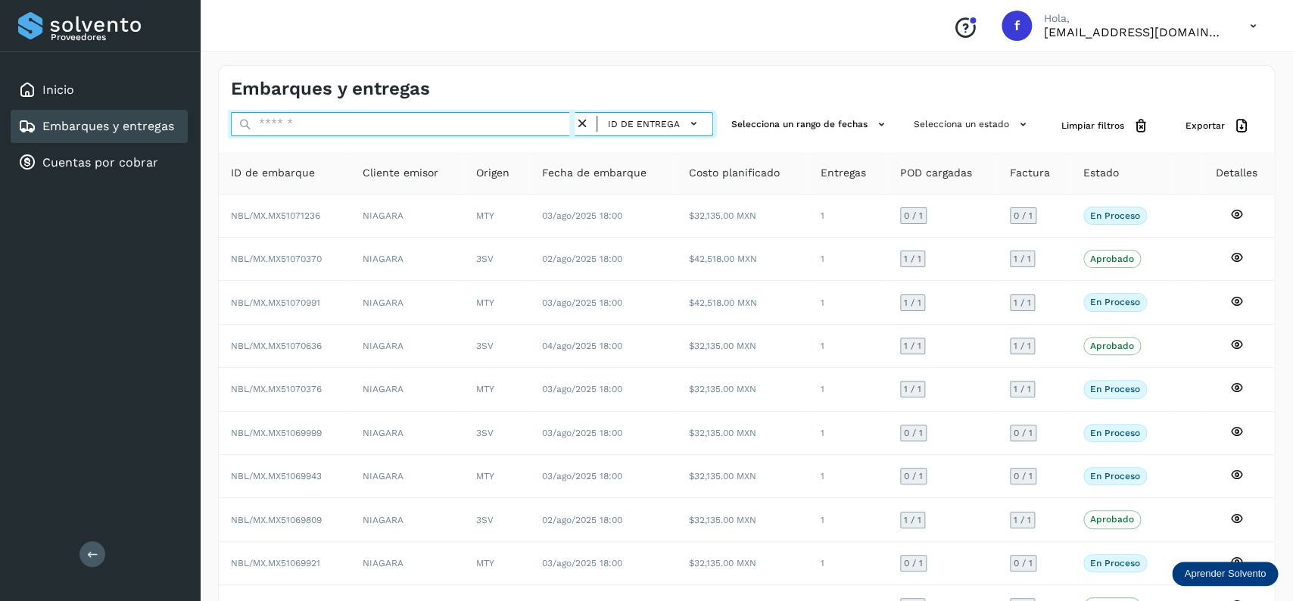
click at [325, 122] on input "text" at bounding box center [403, 124] width 344 height 24
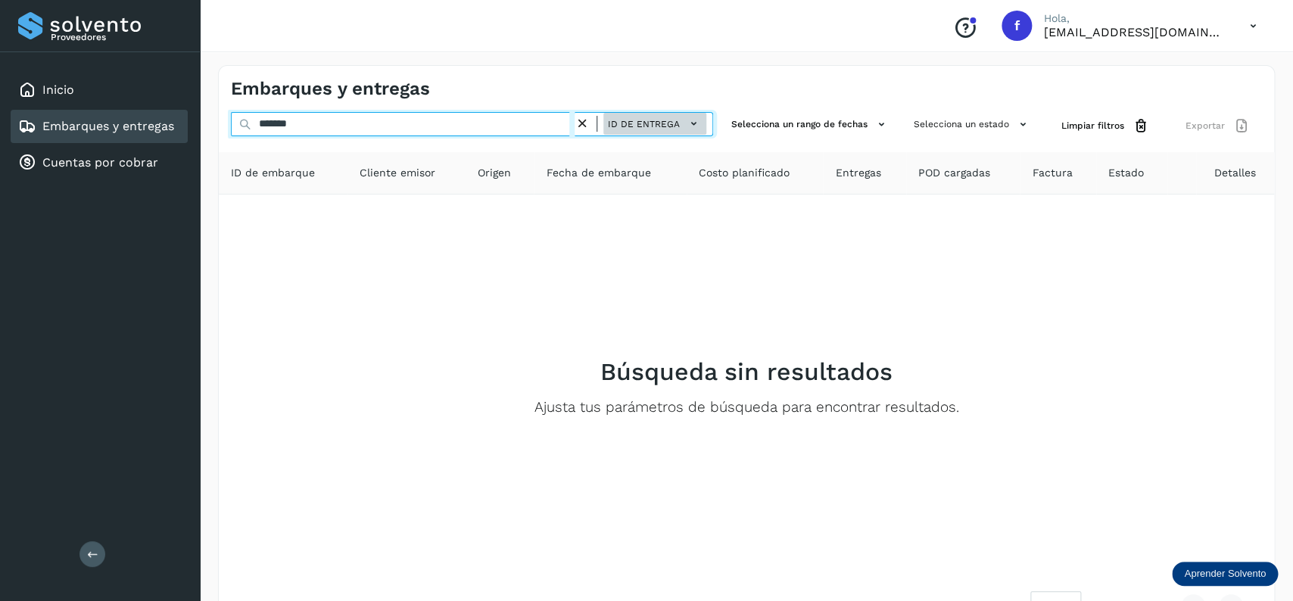
type input "*******"
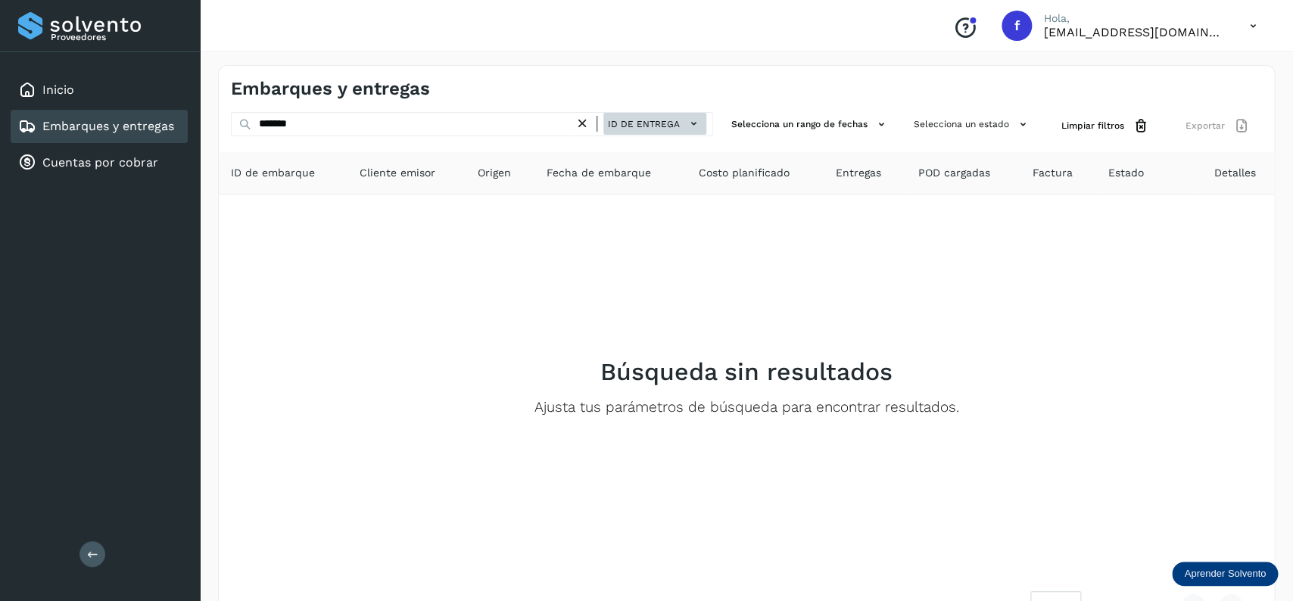
click at [669, 122] on span "ID de entrega" at bounding box center [644, 124] width 72 height 14
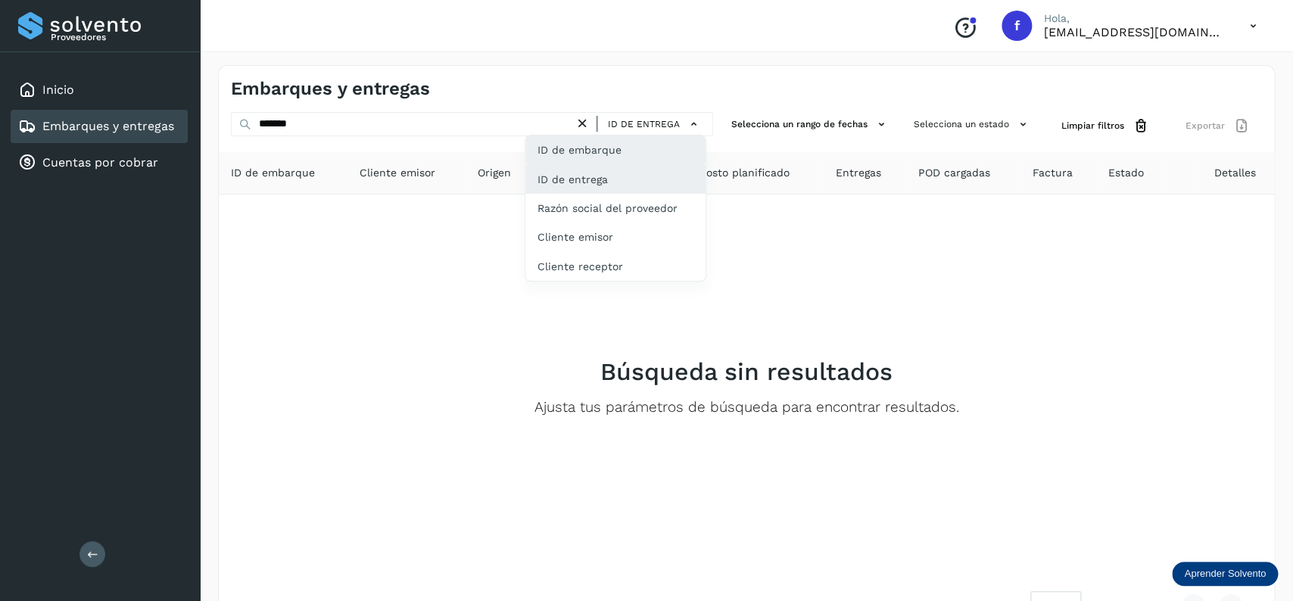
click at [612, 194] on div "ID de embarque" at bounding box center [615, 208] width 180 height 29
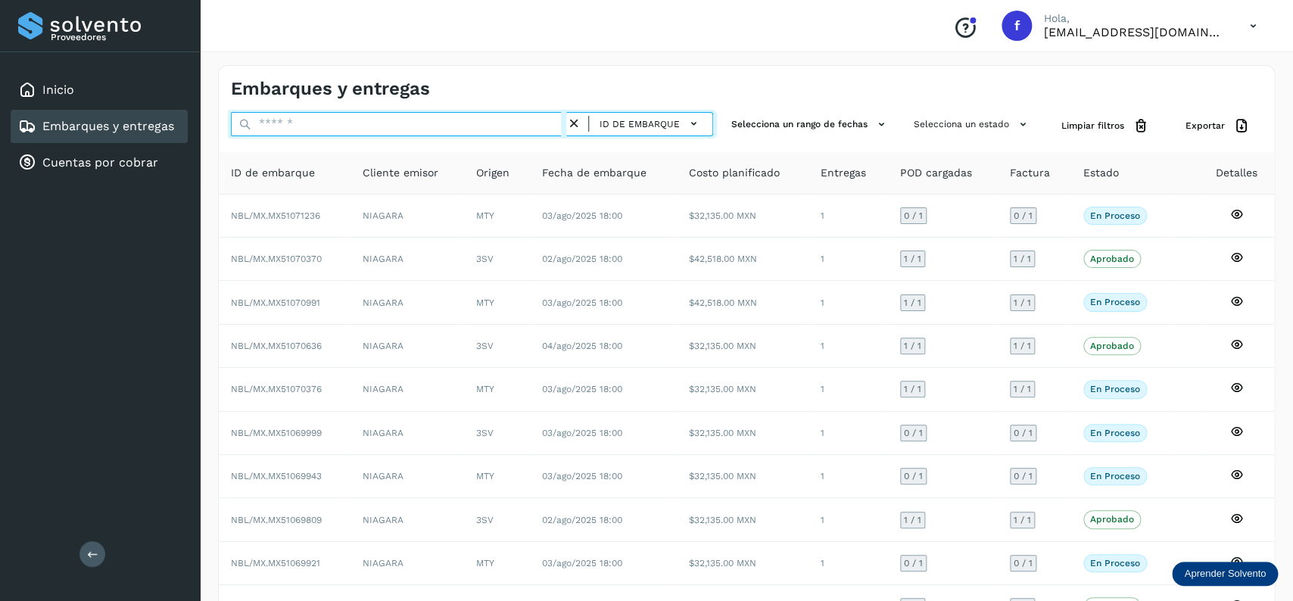
click at [341, 126] on input "text" at bounding box center [398, 124] width 335 height 24
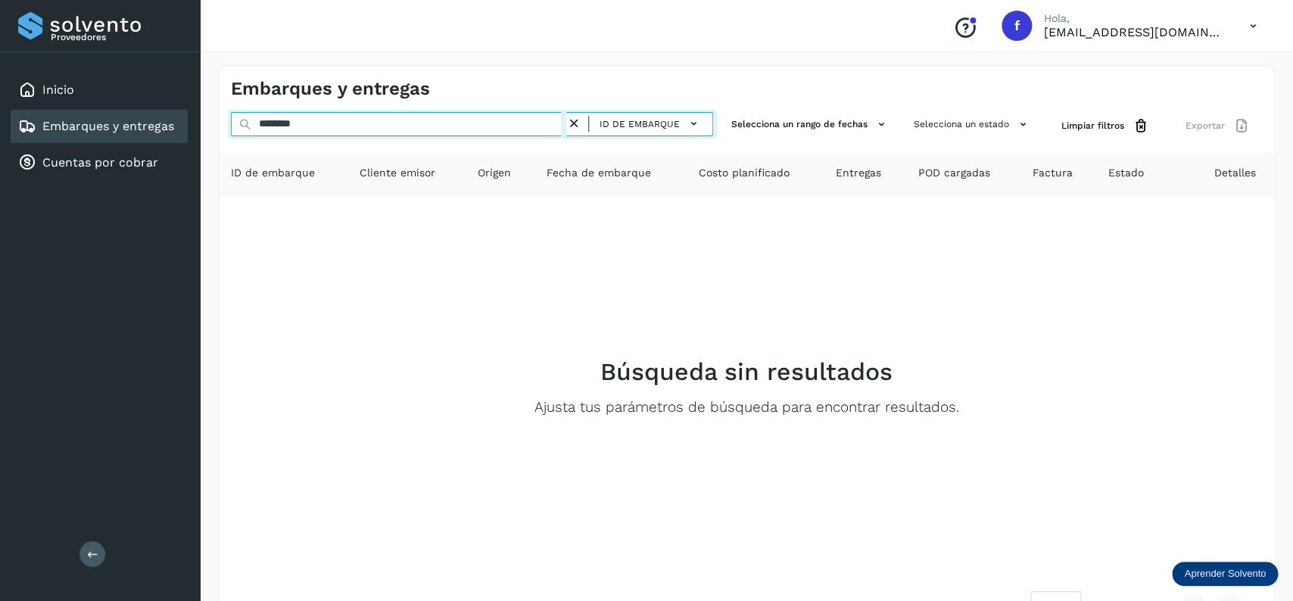
drag, startPoint x: 368, startPoint y: 126, endPoint x: 150, endPoint y: 126, distance: 218.0
click at [231, 126] on input "********" at bounding box center [398, 124] width 335 height 24
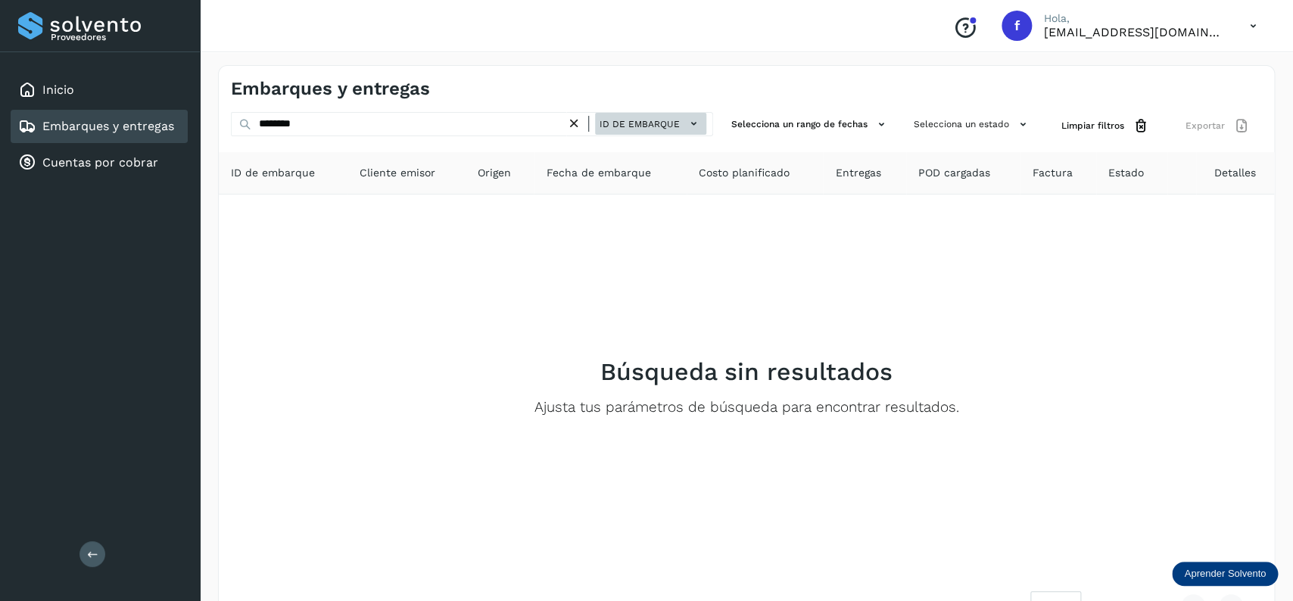
click at [665, 129] on span "ID de embarque" at bounding box center [639, 124] width 80 height 14
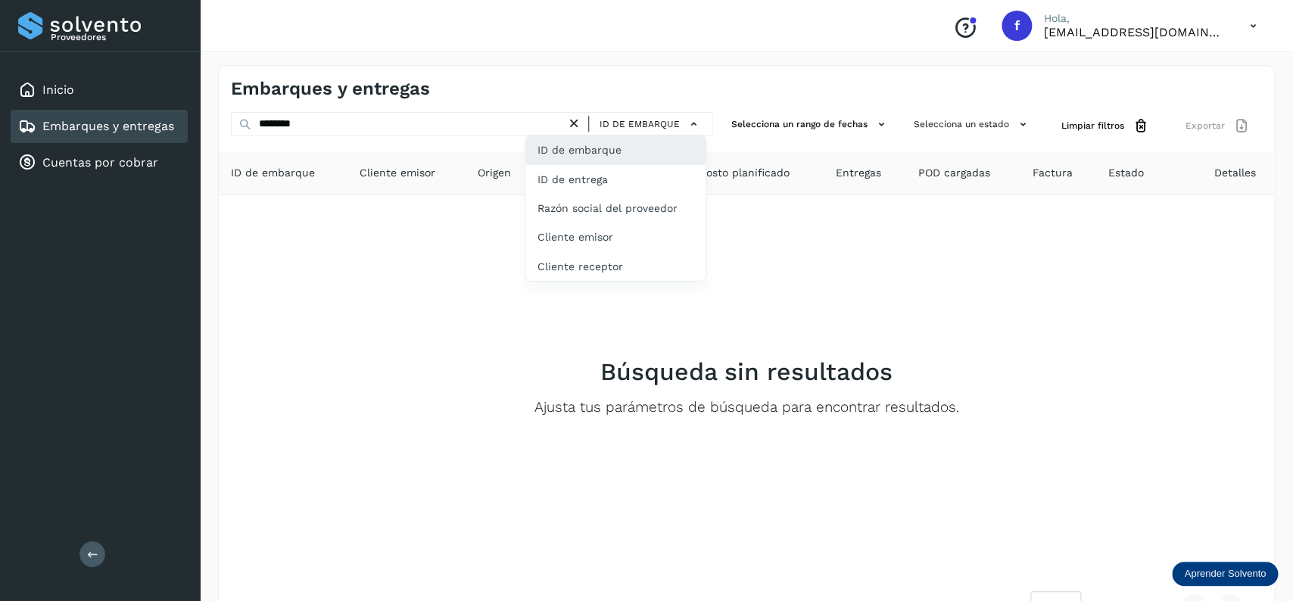
click at [655, 141] on div "ID de embarque" at bounding box center [615, 149] width 180 height 29
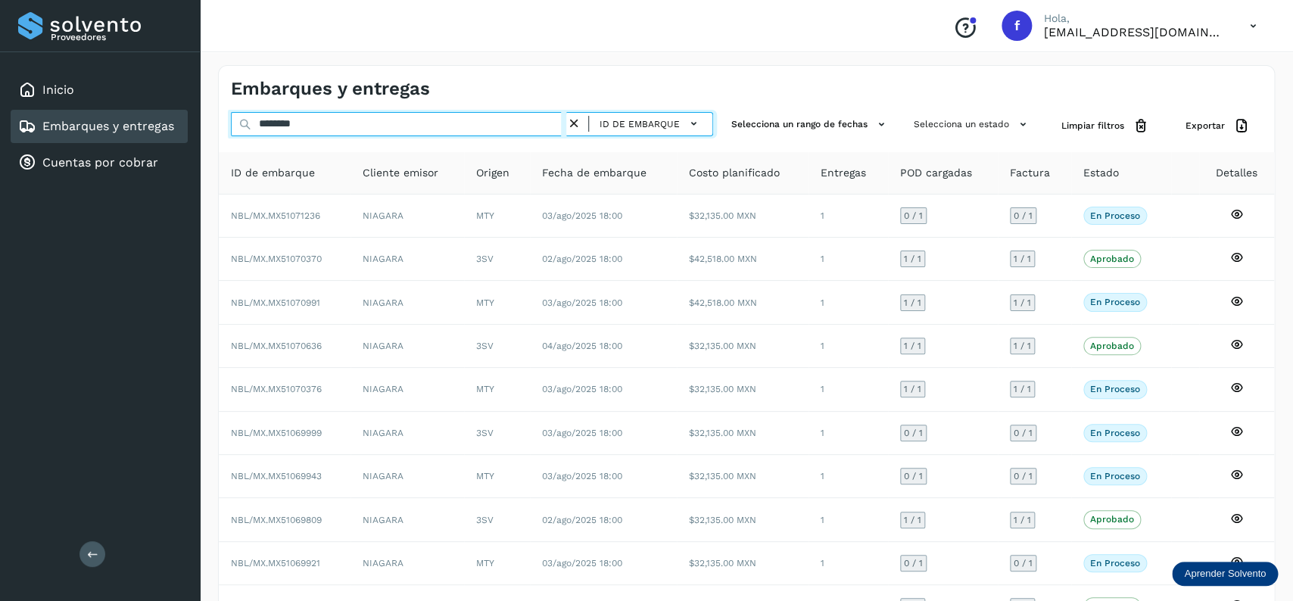
drag, startPoint x: 232, startPoint y: 120, endPoint x: 128, endPoint y: 118, distance: 103.7
click at [231, 118] on input "********" at bounding box center [398, 124] width 335 height 24
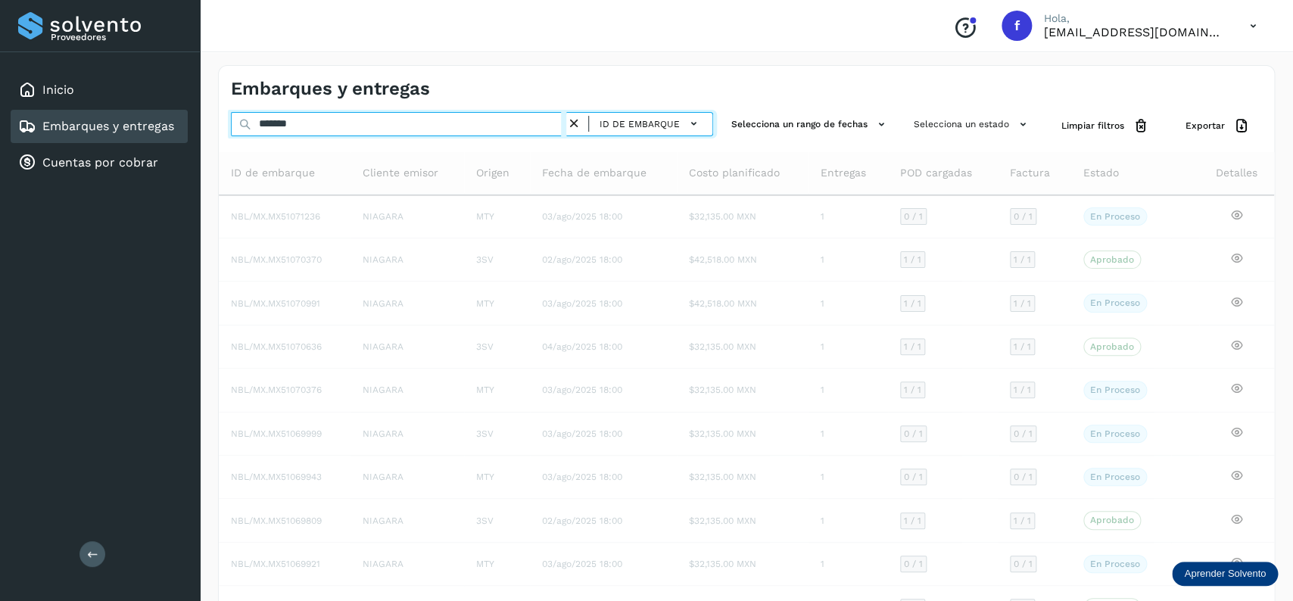
type input "********"
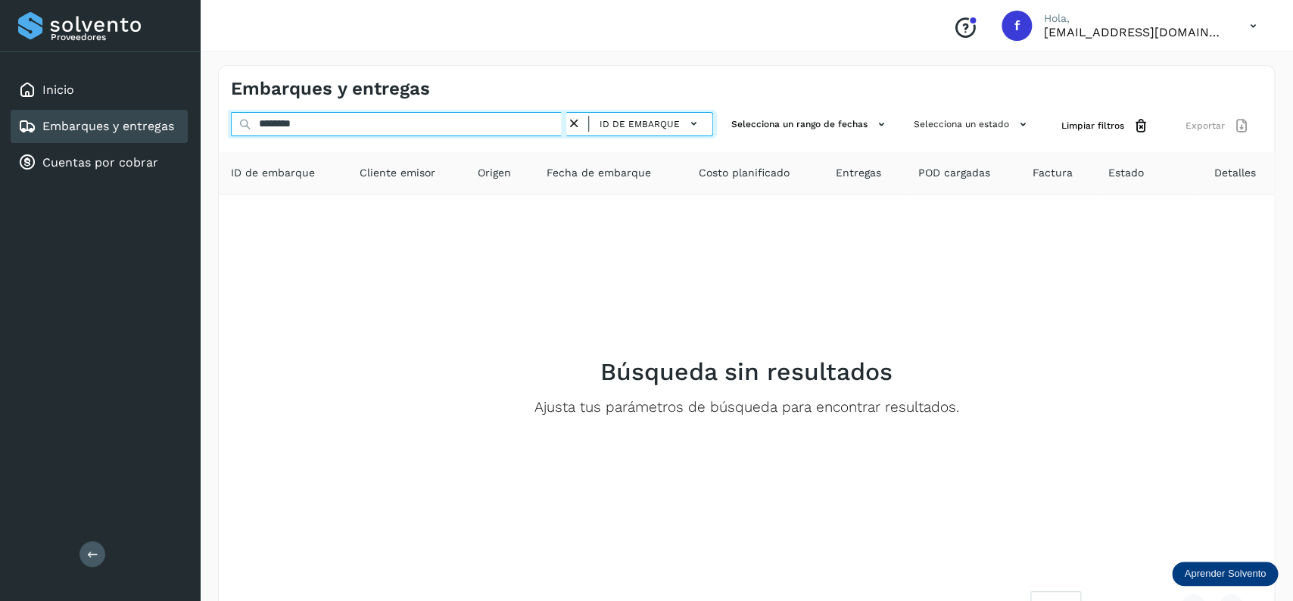
drag, startPoint x: 322, startPoint y: 122, endPoint x: 180, endPoint y: 139, distance: 143.3
click at [231, 136] on input "********" at bounding box center [398, 124] width 335 height 24
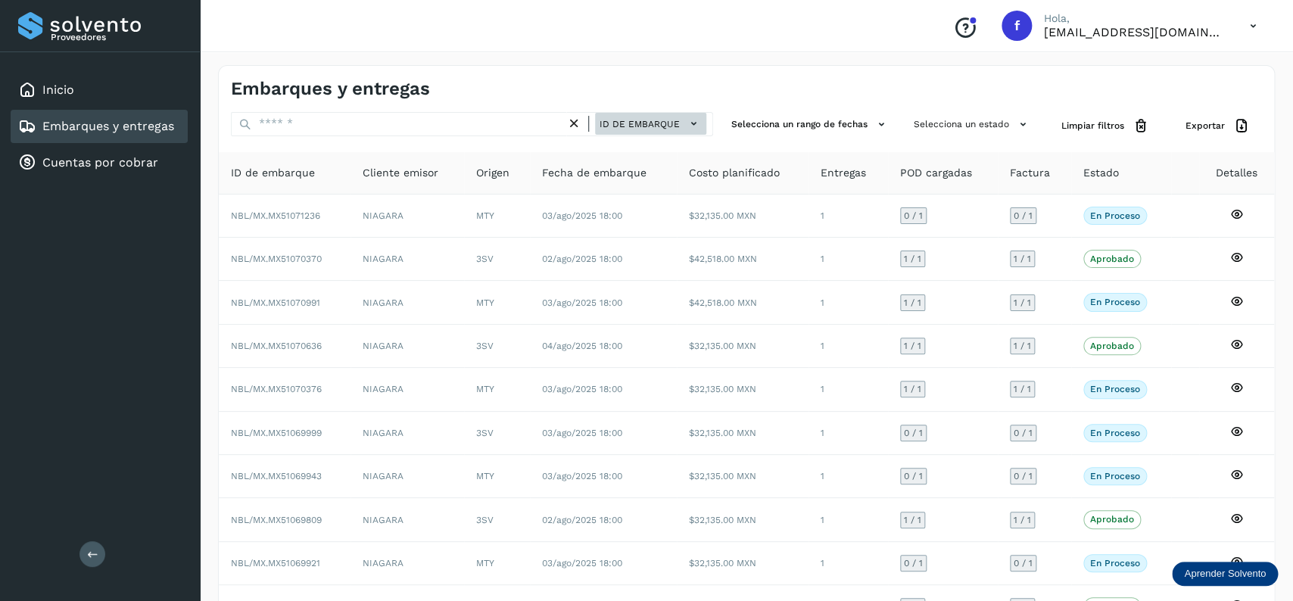
click at [654, 120] on span "ID de embarque" at bounding box center [639, 124] width 80 height 14
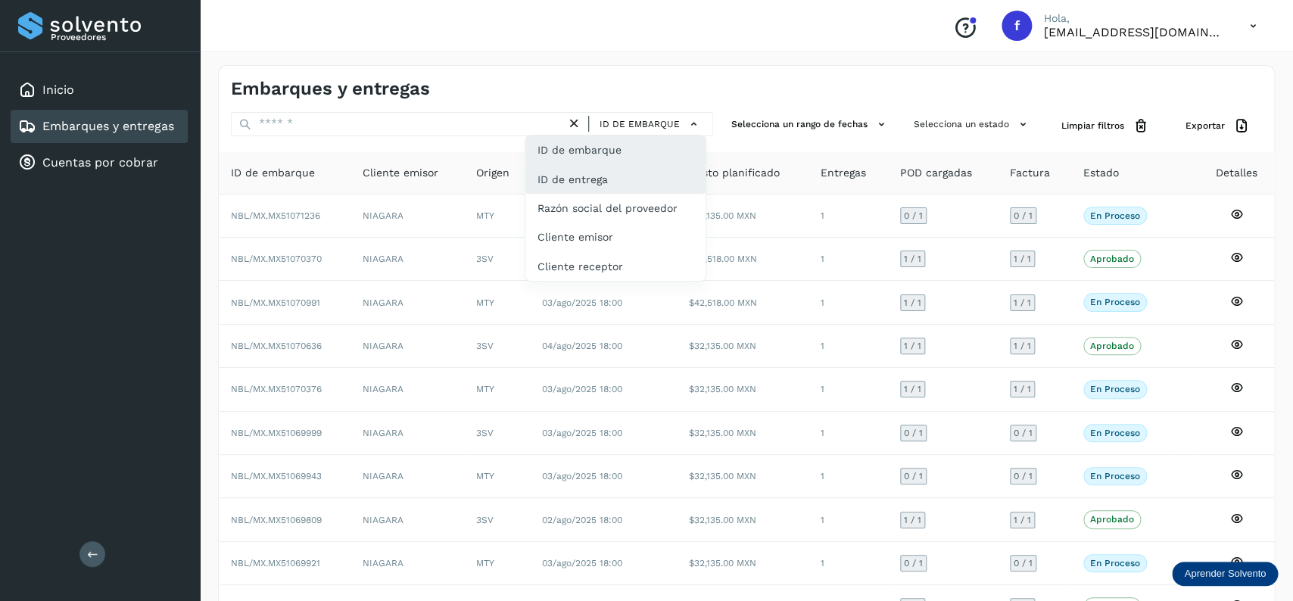
click at [631, 223] on div "ID de entrega" at bounding box center [615, 237] width 180 height 29
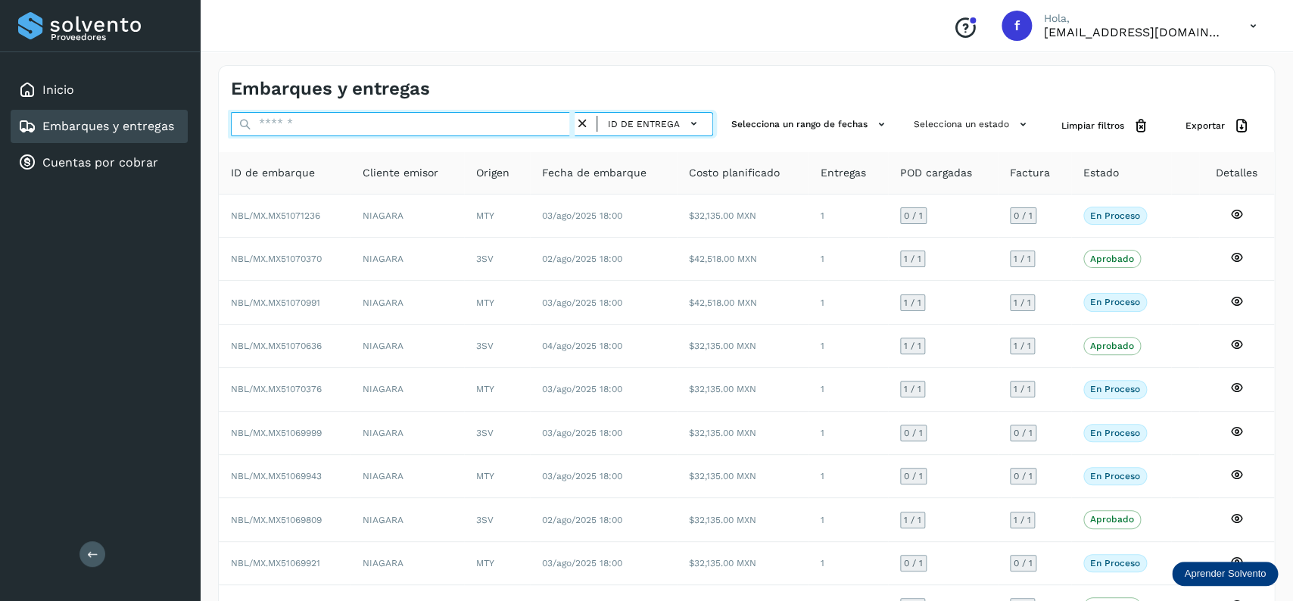
click at [339, 117] on input "text" at bounding box center [403, 124] width 344 height 24
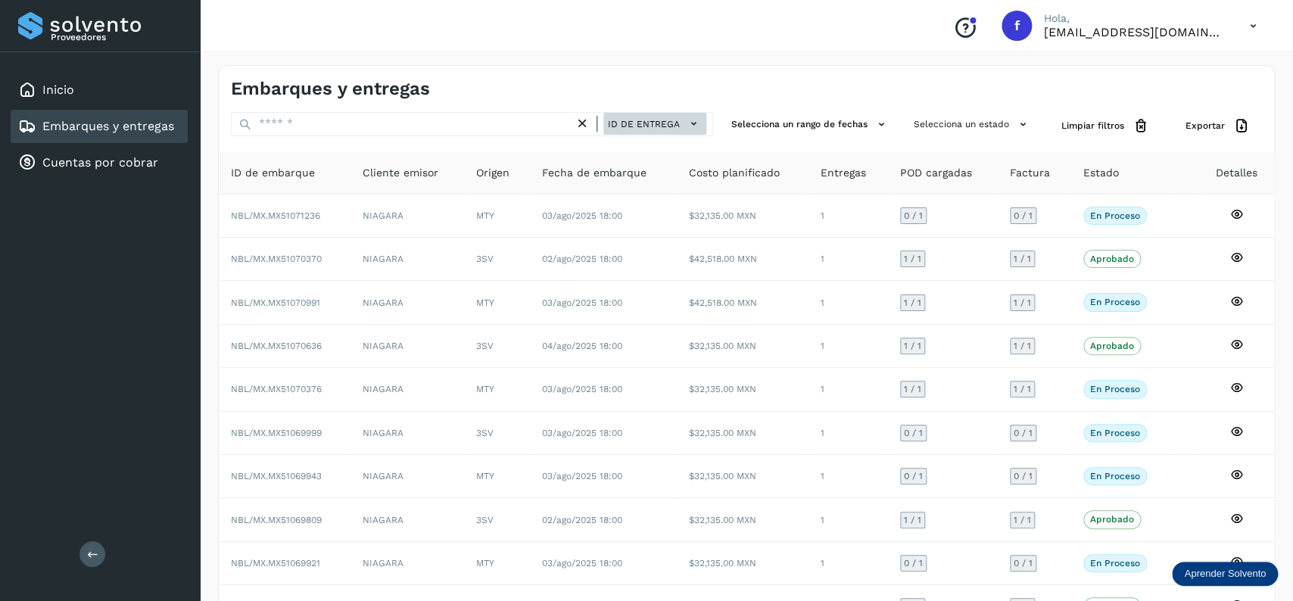
click at [619, 129] on span "ID de entrega" at bounding box center [644, 124] width 72 height 14
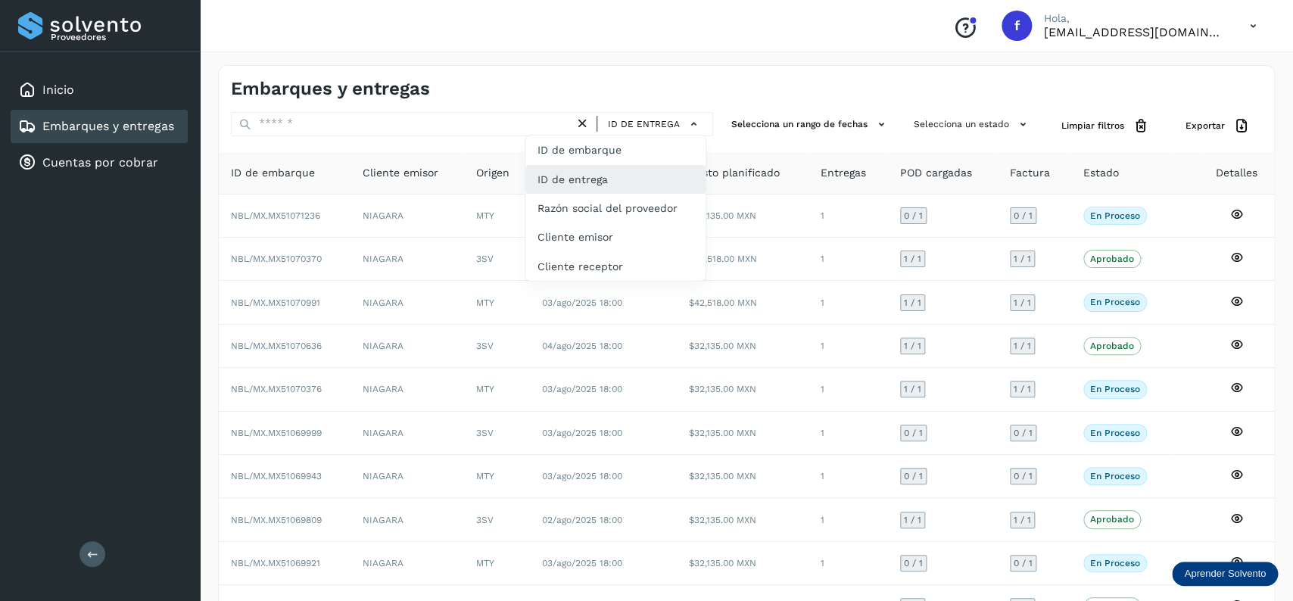
click at [637, 181] on div "ID de entrega" at bounding box center [615, 179] width 180 height 29
drag, startPoint x: 409, startPoint y: 104, endPoint x: 391, endPoint y: 117, distance: 22.3
click at [394, 117] on div "Embarques y entregas ID de entrega Selecciona un rango de fechas Selecciona un …" at bounding box center [746, 374] width 1057 height 618
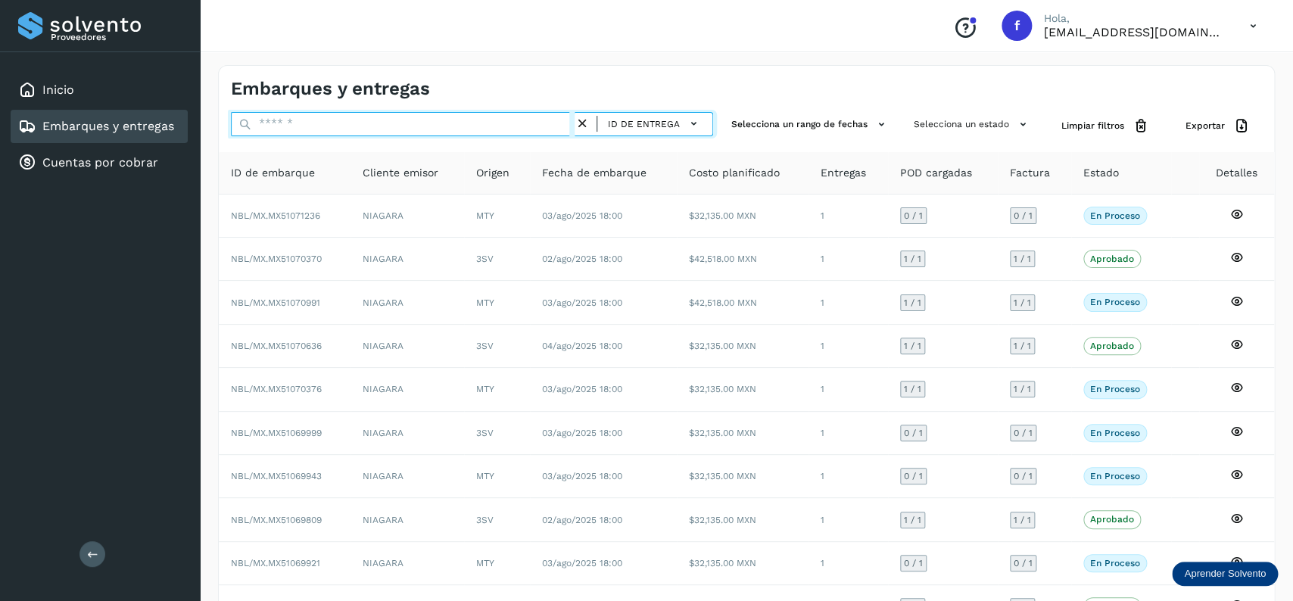
click at [391, 117] on input "text" at bounding box center [403, 124] width 344 height 24
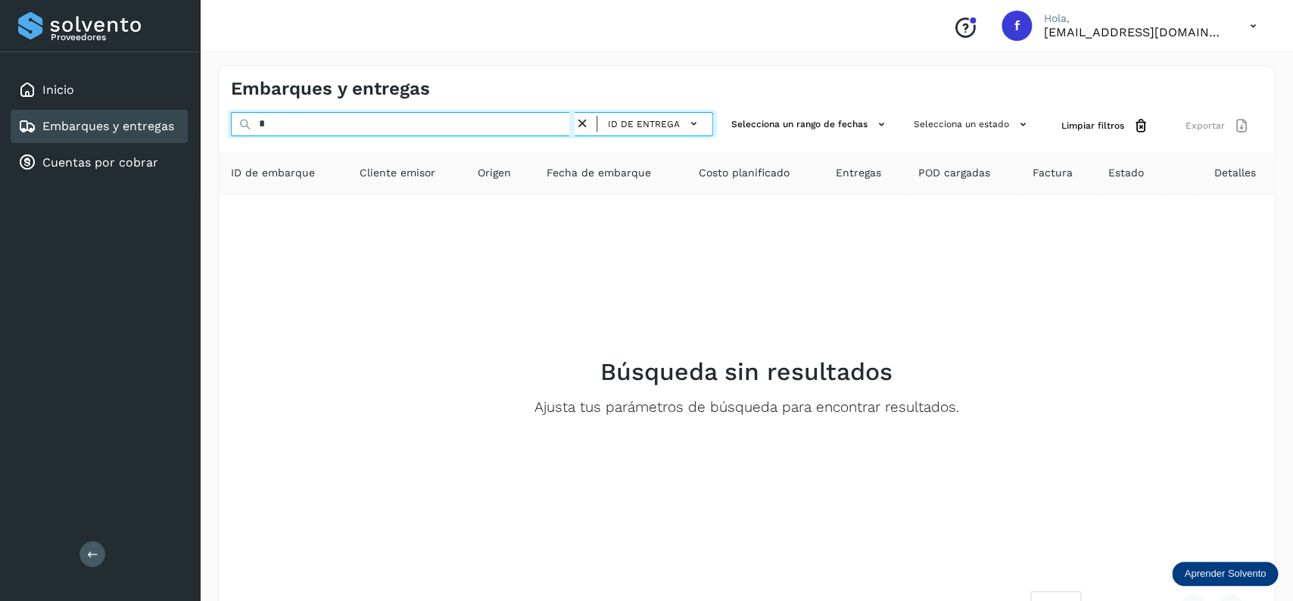
type input "*"
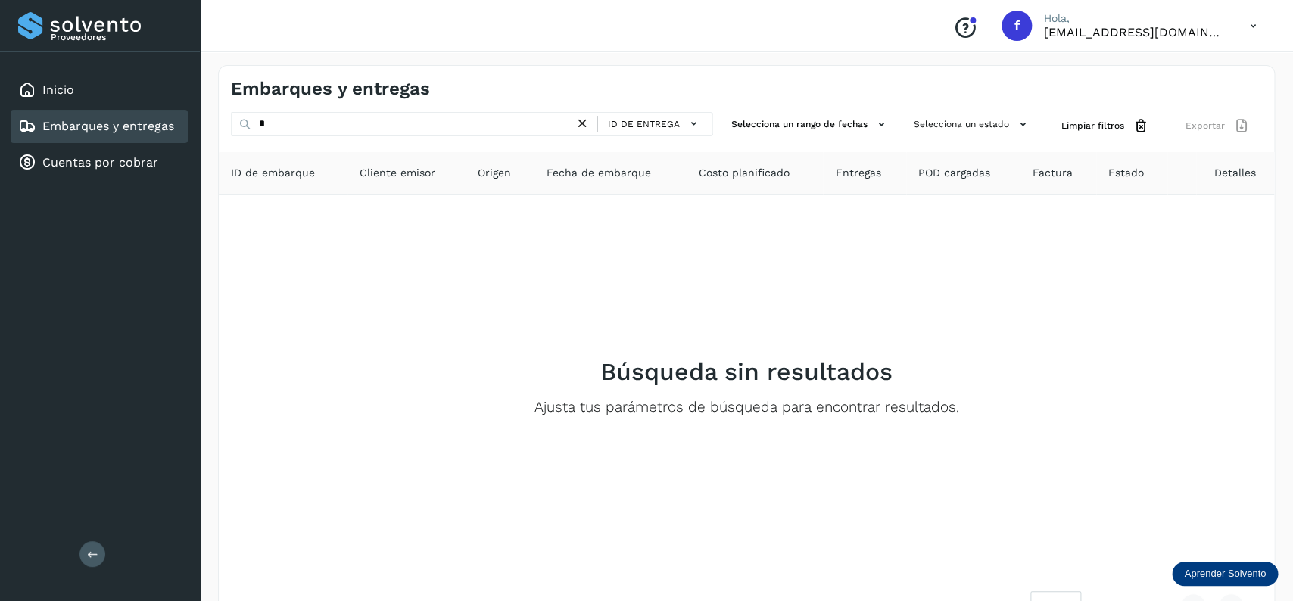
click at [590, 120] on icon at bounding box center [582, 124] width 16 height 16
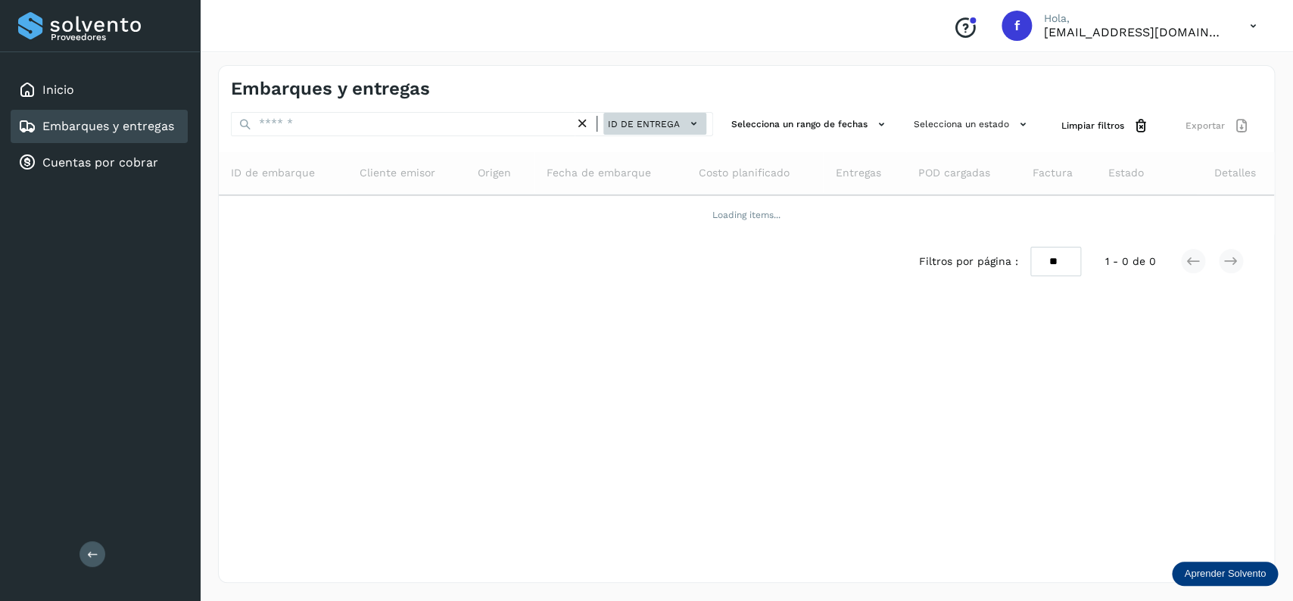
click at [615, 121] on span "ID de entrega" at bounding box center [644, 124] width 72 height 14
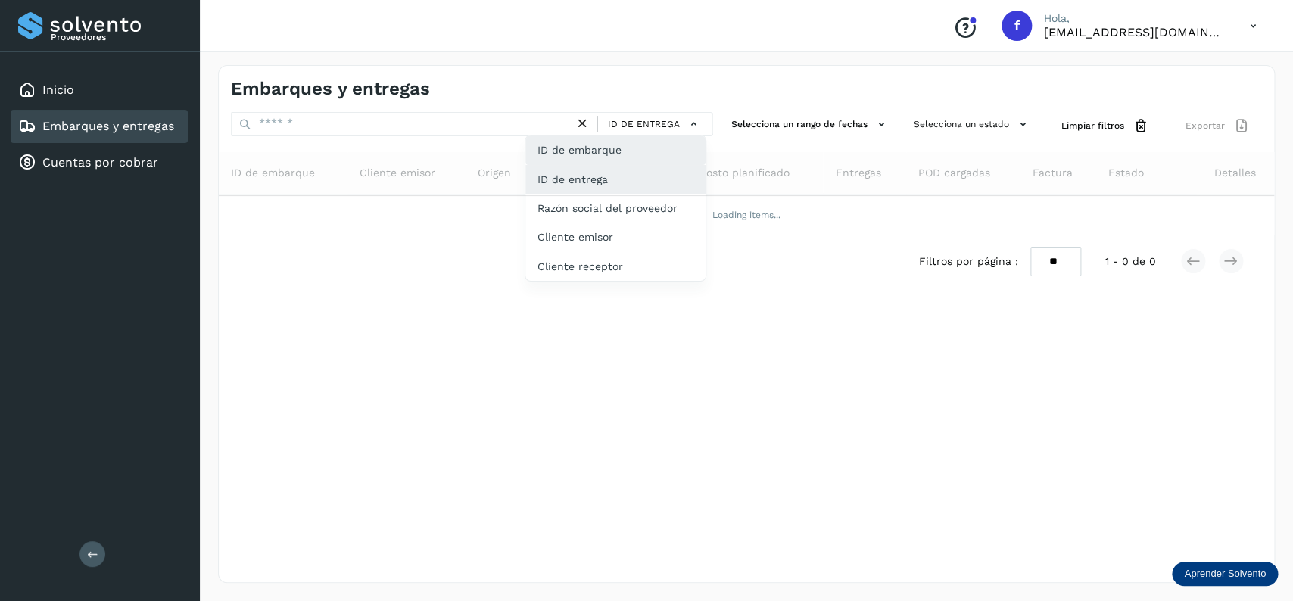
click at [644, 194] on div "ID de embarque" at bounding box center [615, 208] width 180 height 29
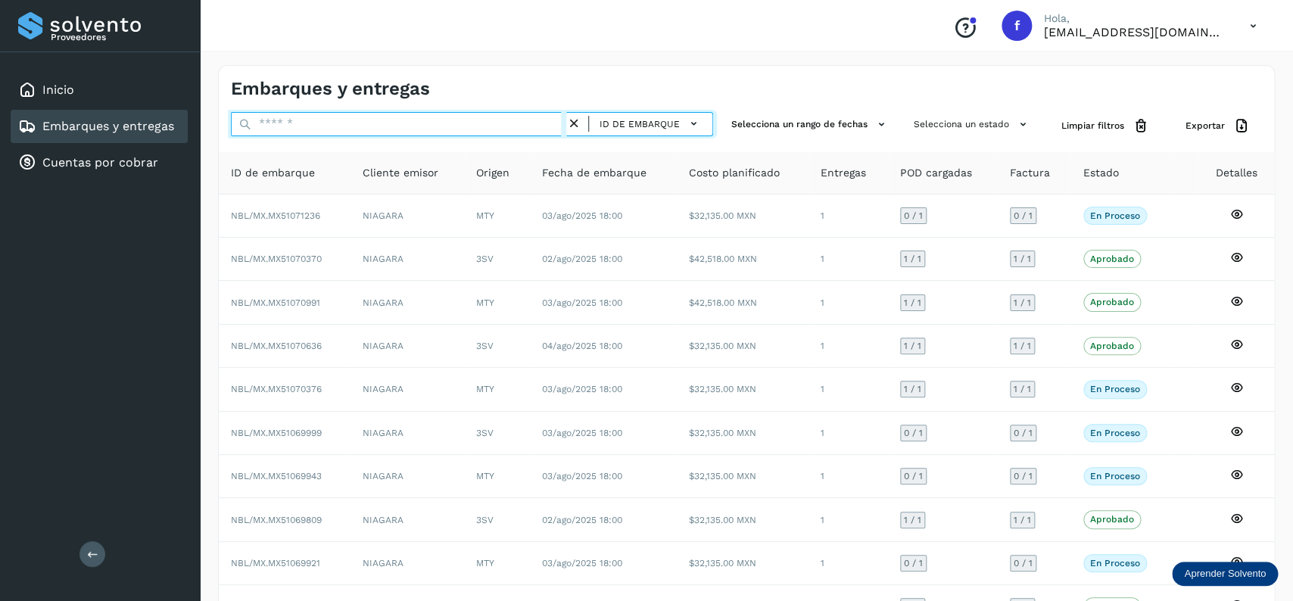
click at [430, 135] on input "text" at bounding box center [398, 124] width 335 height 24
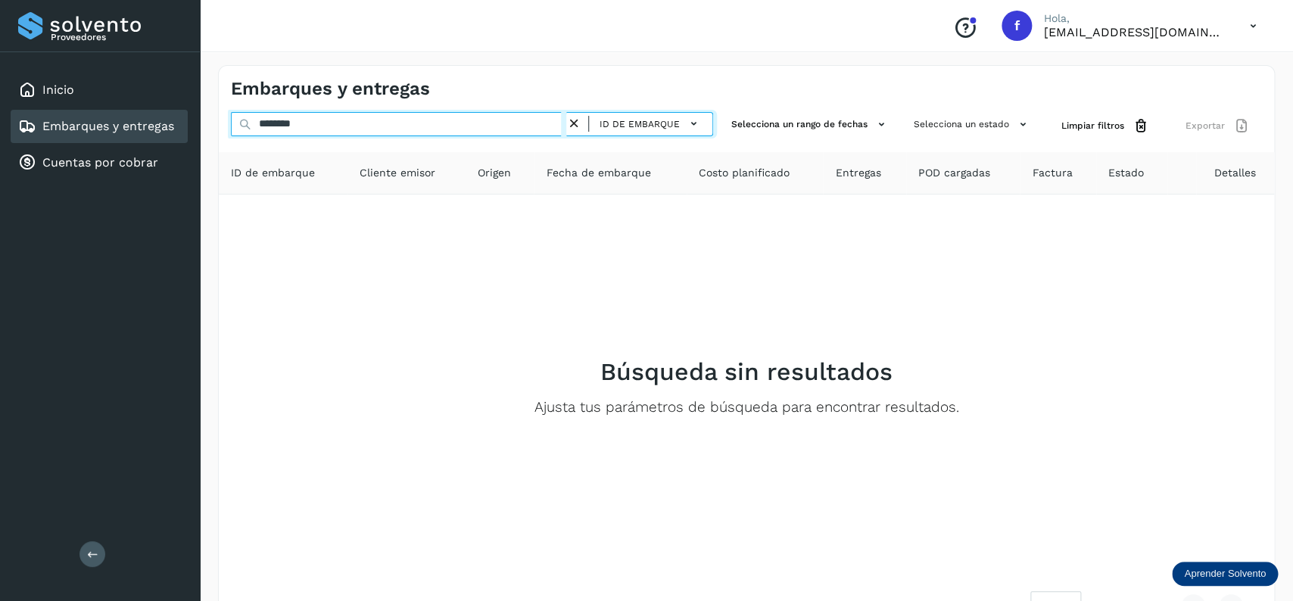
type input "********"
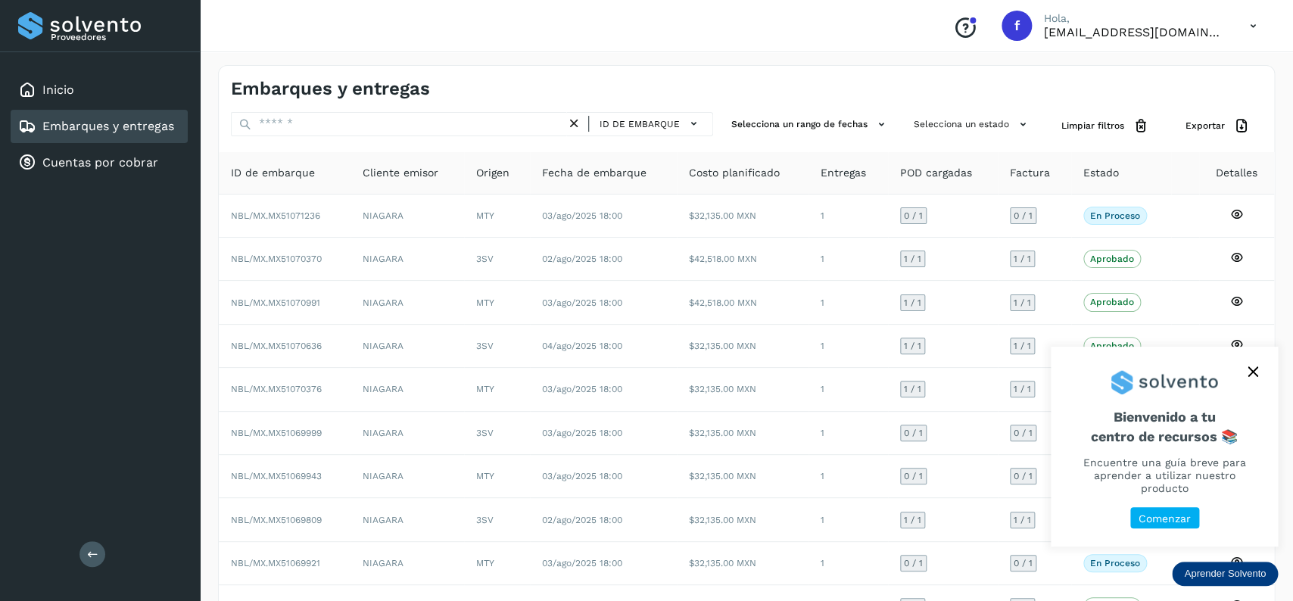
click at [120, 124] on link "Embarques y entregas" at bounding box center [108, 126] width 132 height 14
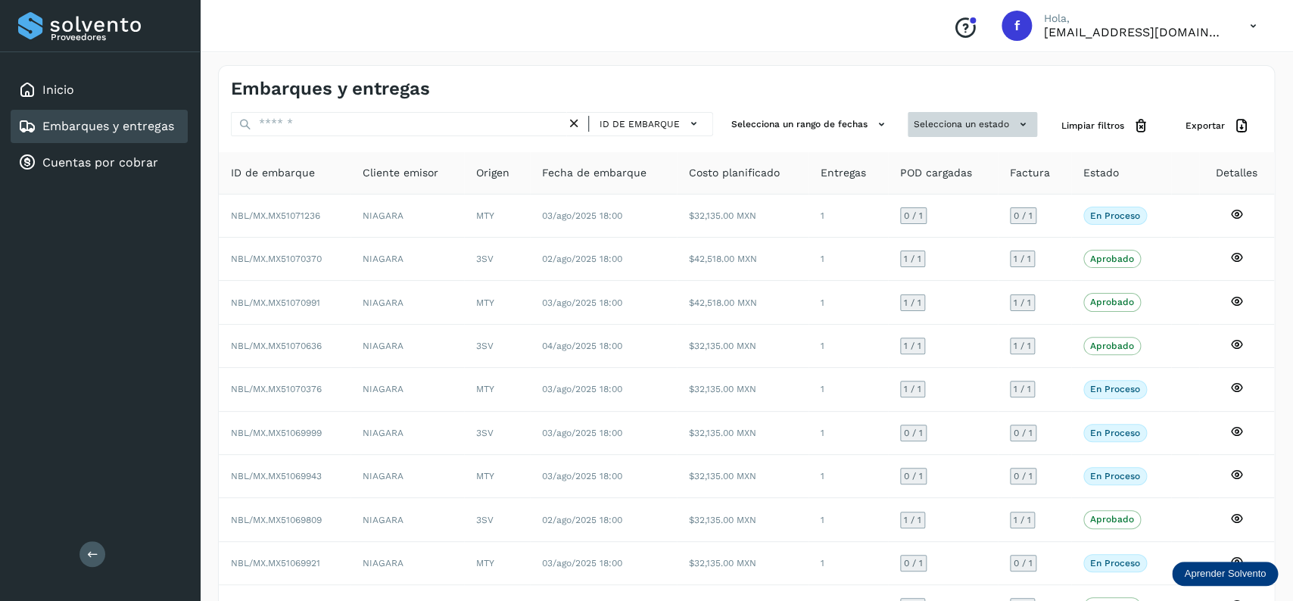
click at [982, 120] on button "Selecciona un estado" at bounding box center [972, 124] width 129 height 25
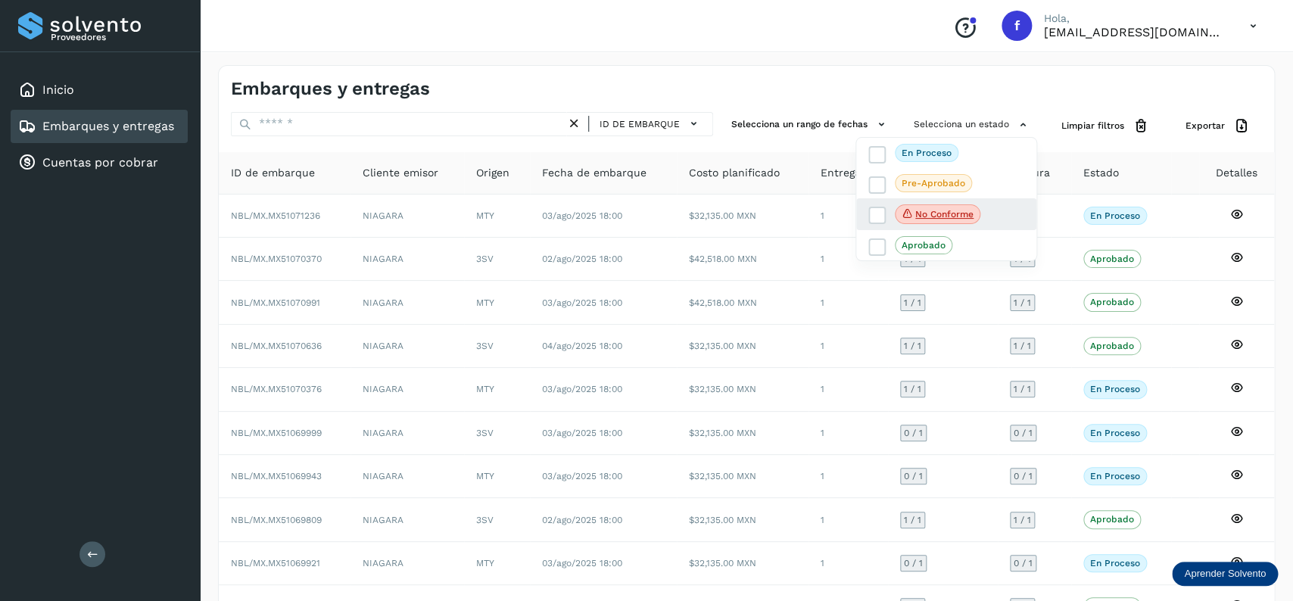
click at [861, 218] on div "No conforme" at bounding box center [946, 214] width 180 height 32
click at [866, 216] on div "No conforme" at bounding box center [946, 214] width 180 height 32
click at [873, 215] on icon at bounding box center [877, 215] width 15 height 15
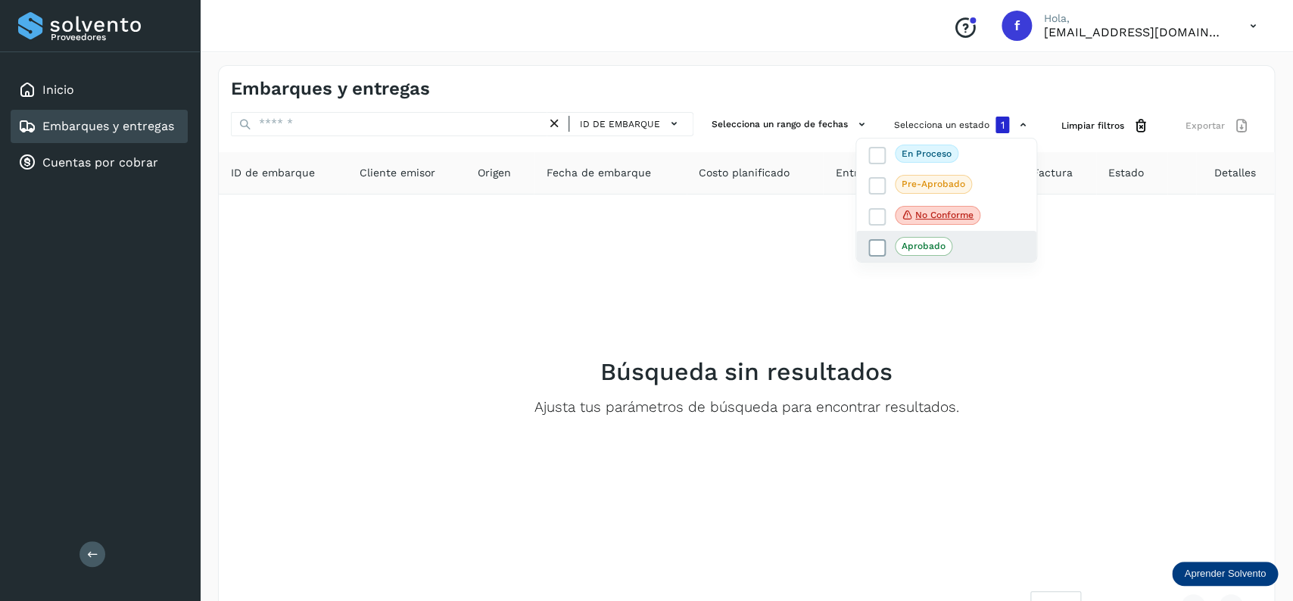
click at [873, 256] on icon at bounding box center [877, 248] width 15 height 15
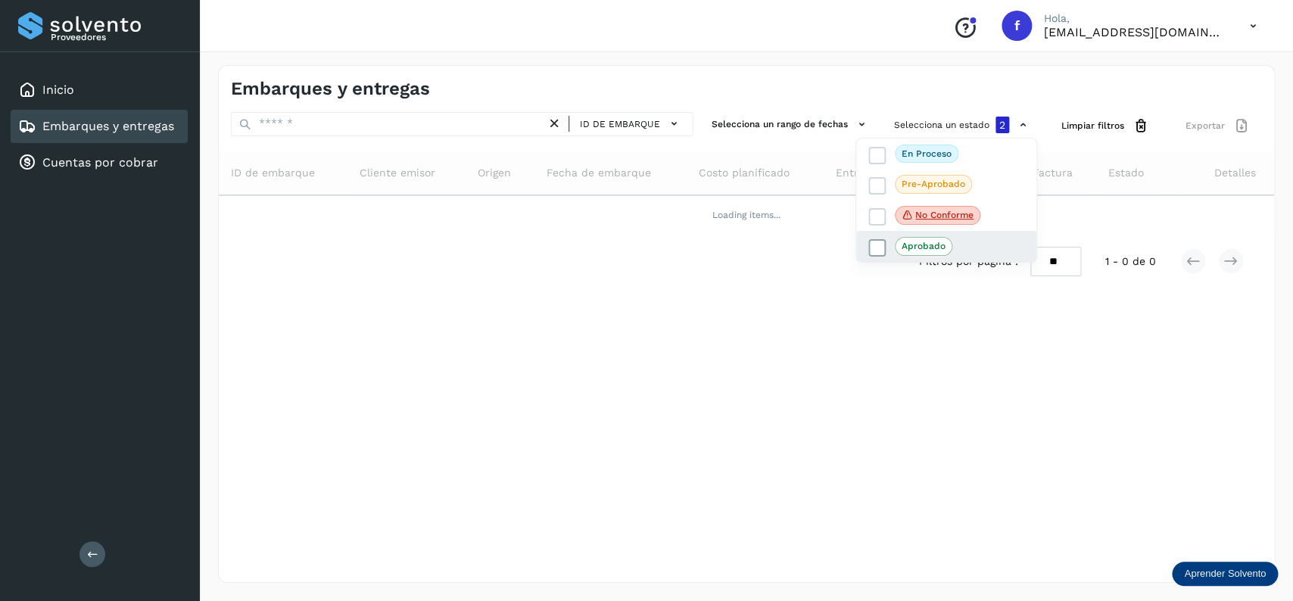
click at [877, 253] on icon at bounding box center [877, 248] width 15 height 15
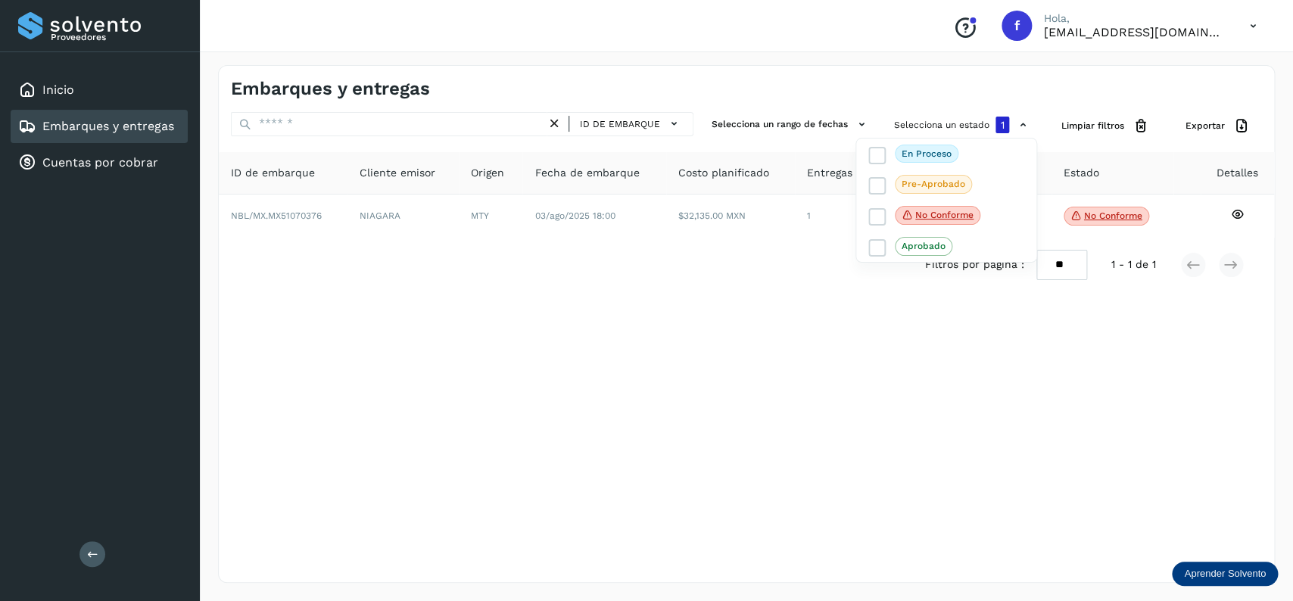
click at [736, 373] on div at bounding box center [646, 300] width 1293 height 601
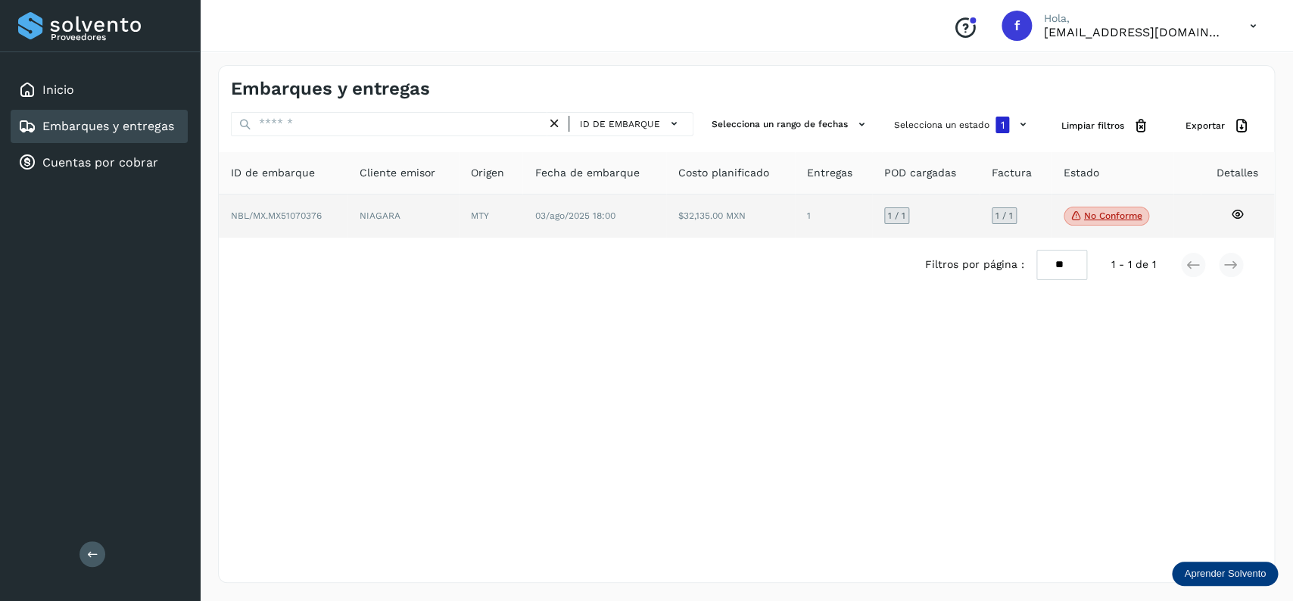
click at [1084, 220] on p "No conforme" at bounding box center [1113, 215] width 58 height 11
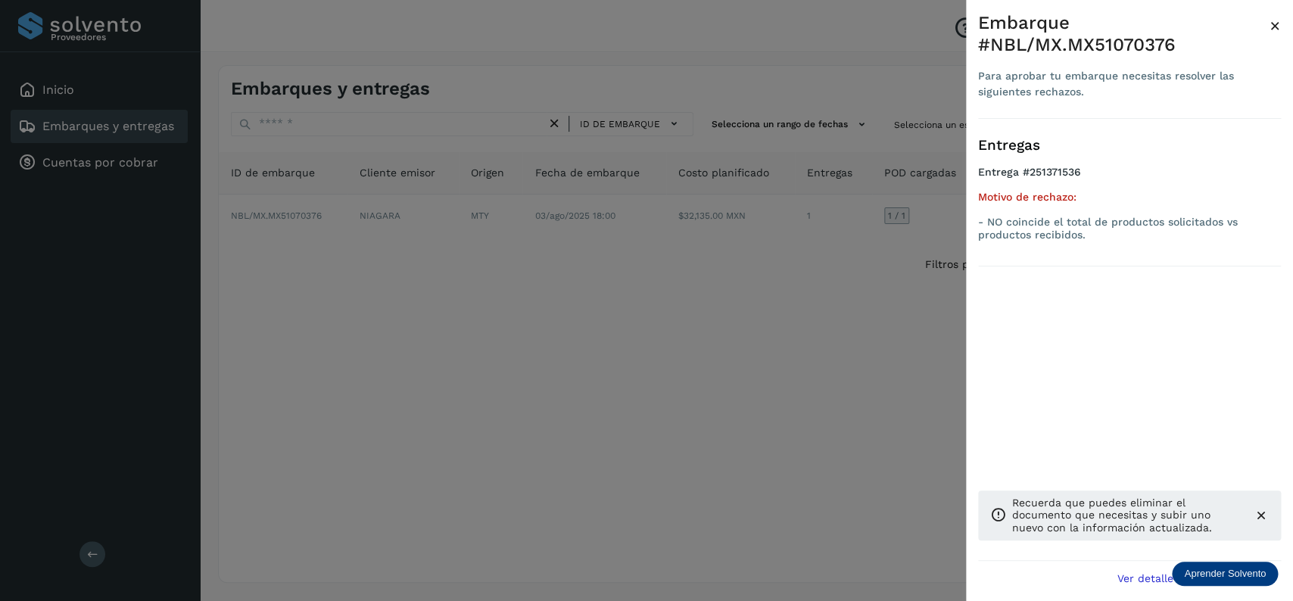
click at [648, 387] on div at bounding box center [646, 300] width 1293 height 601
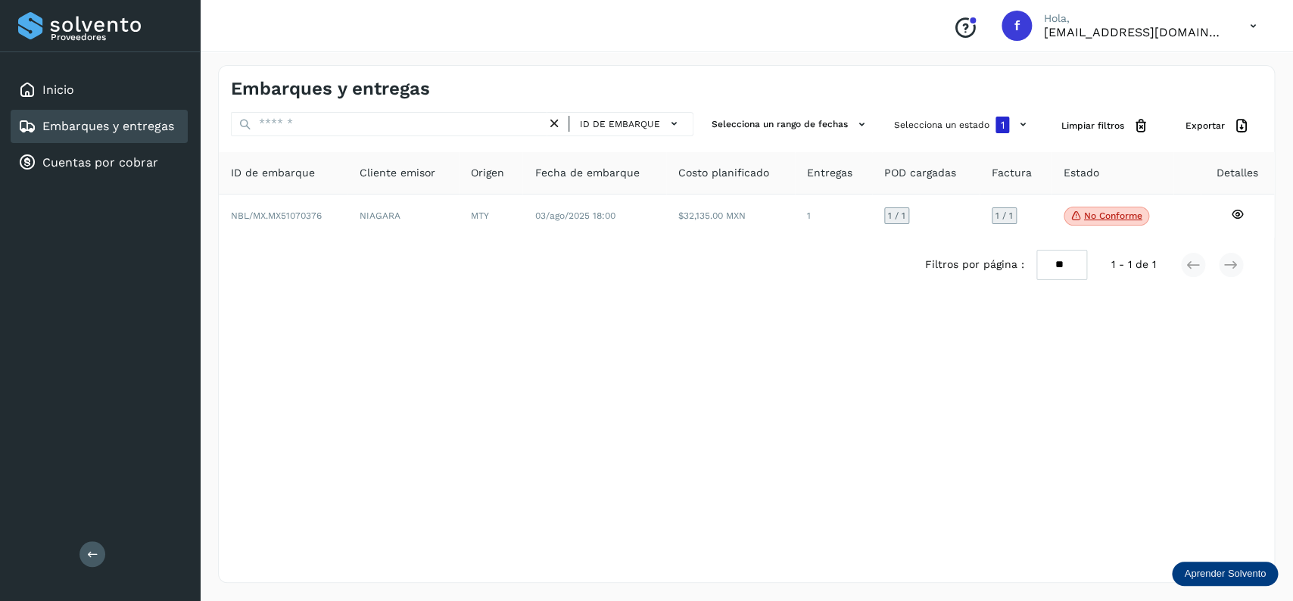
click at [132, 133] on div "Embarques y entregas" at bounding box center [96, 126] width 156 height 18
click at [886, 118] on div "ID de embarque Selecciona un rango de fechas Selecciona un estado 1 Limpiar fil…" at bounding box center [746, 126] width 1055 height 28
click at [905, 121] on button "Selecciona un estado 1" at bounding box center [962, 125] width 149 height 26
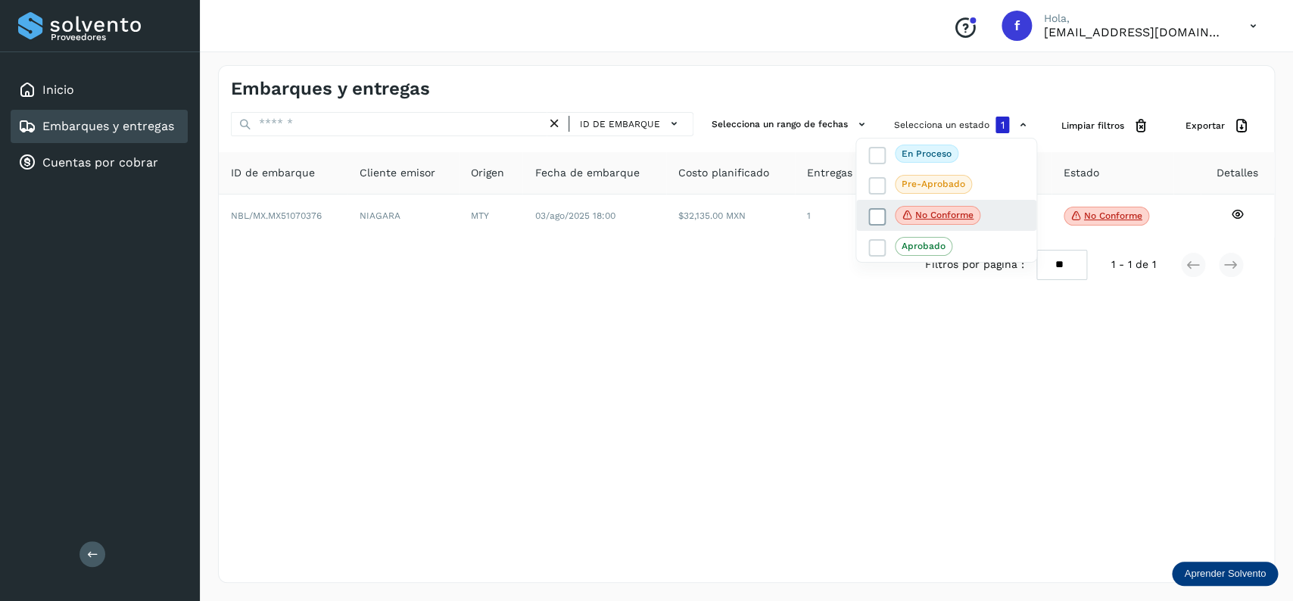
click at [875, 214] on icon at bounding box center [877, 216] width 15 height 15
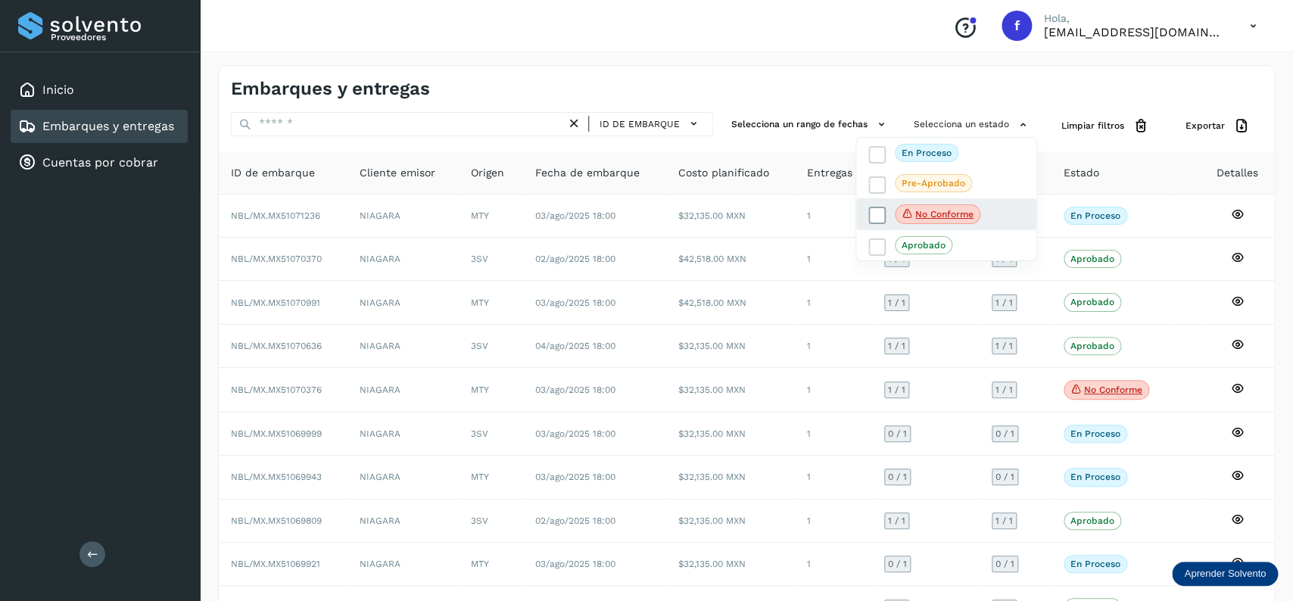
click at [875, 214] on icon at bounding box center [877, 215] width 15 height 15
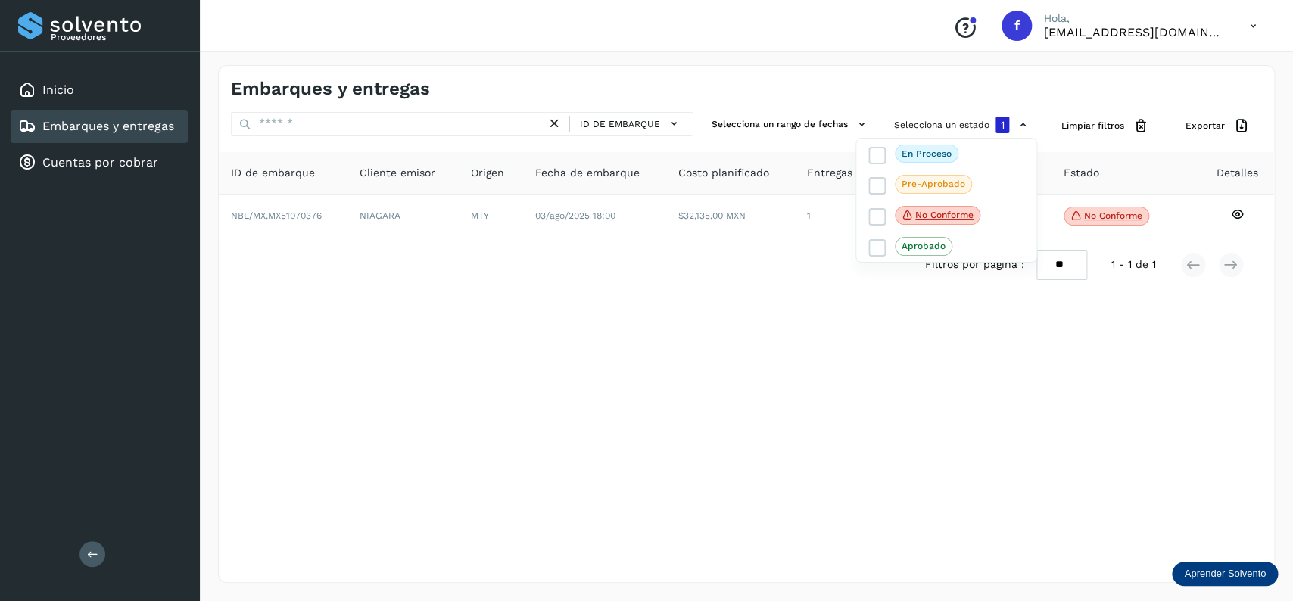
click at [771, 386] on div at bounding box center [646, 300] width 1293 height 601
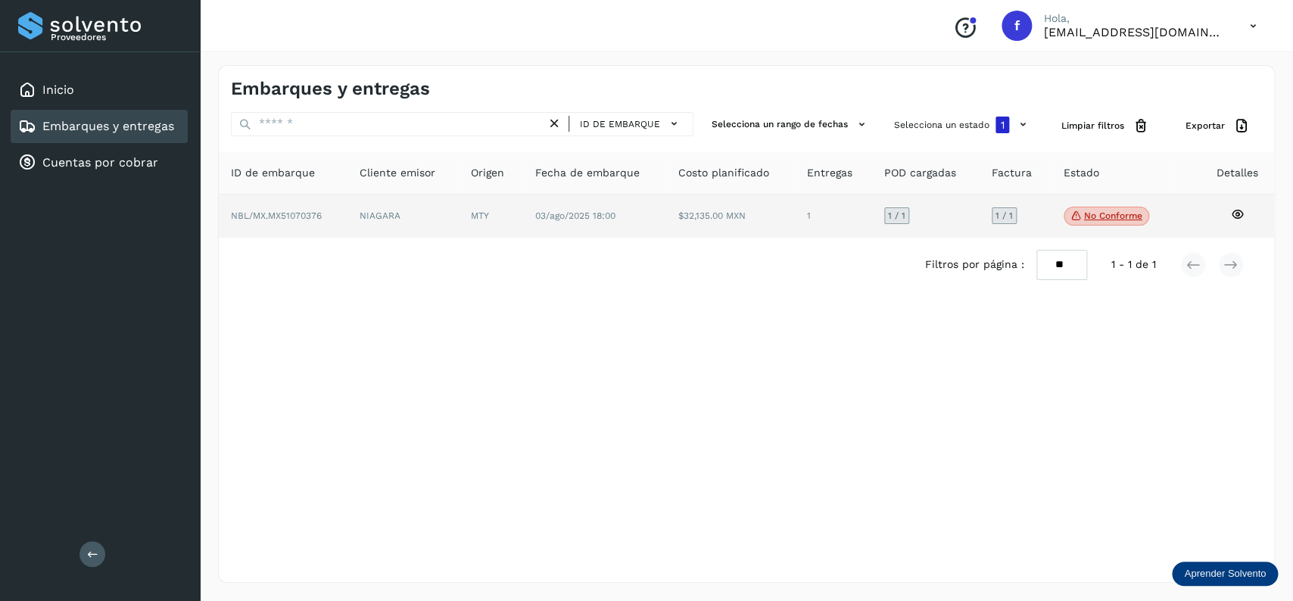
click at [1124, 219] on p "No conforme" at bounding box center [1113, 215] width 58 height 11
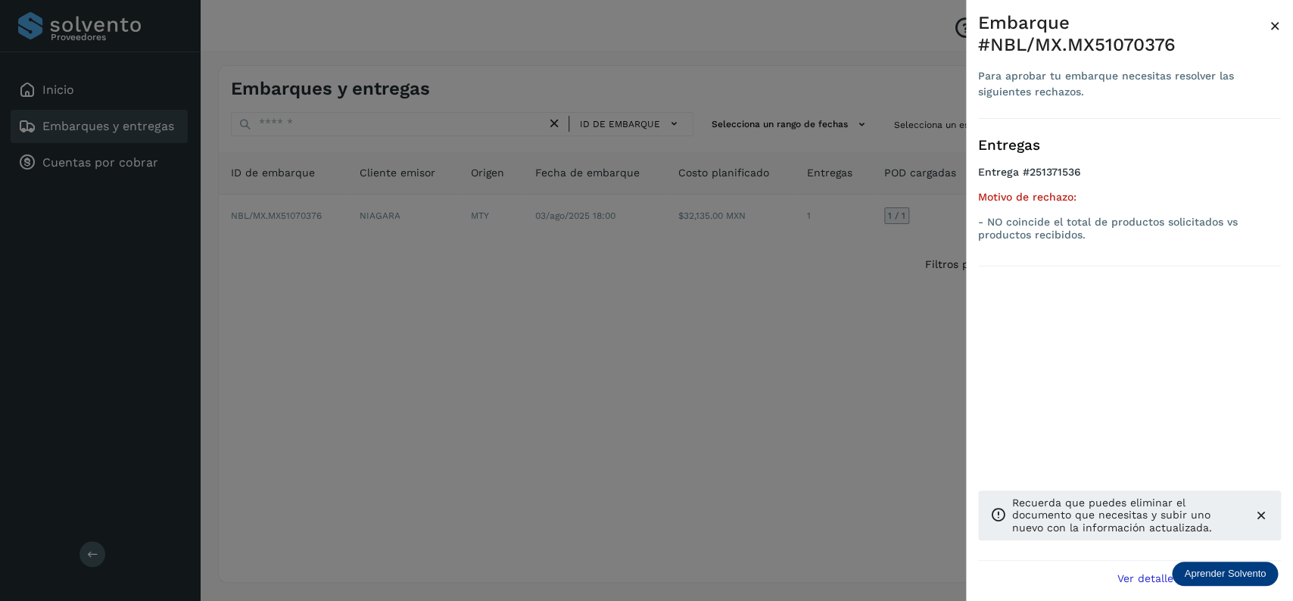
click at [701, 405] on div at bounding box center [646, 300] width 1293 height 601
